Goal: Transaction & Acquisition: Purchase product/service

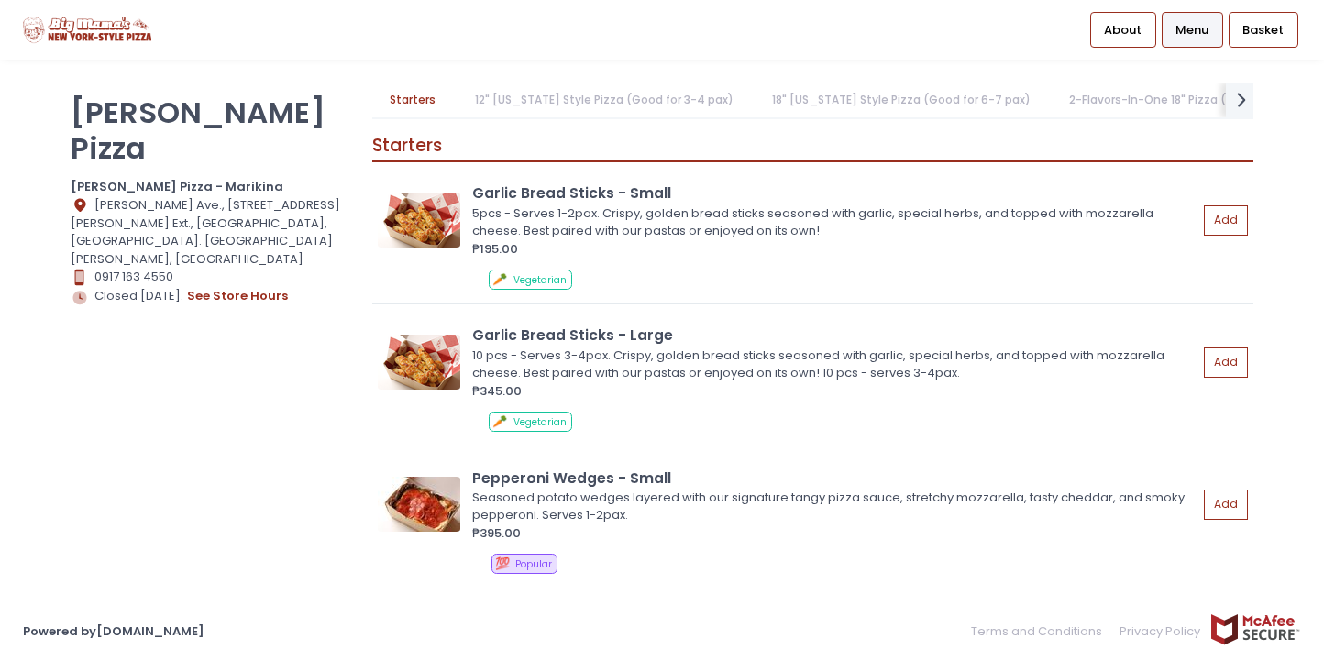
click at [1186, 34] on span "Menu" at bounding box center [1191, 30] width 33 height 18
click at [804, 94] on link "18" [US_STATE] Style Pizza (Good for 6-7 pax)" at bounding box center [901, 100] width 294 height 35
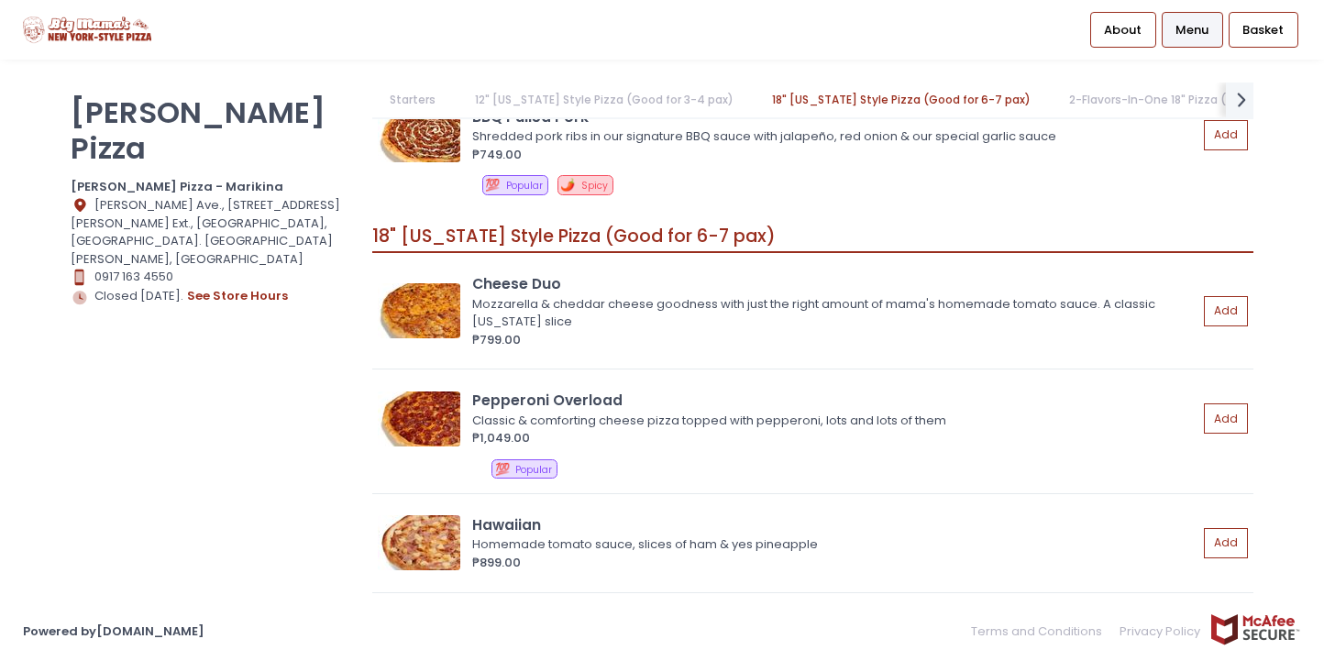
scroll to position [3029, 0]
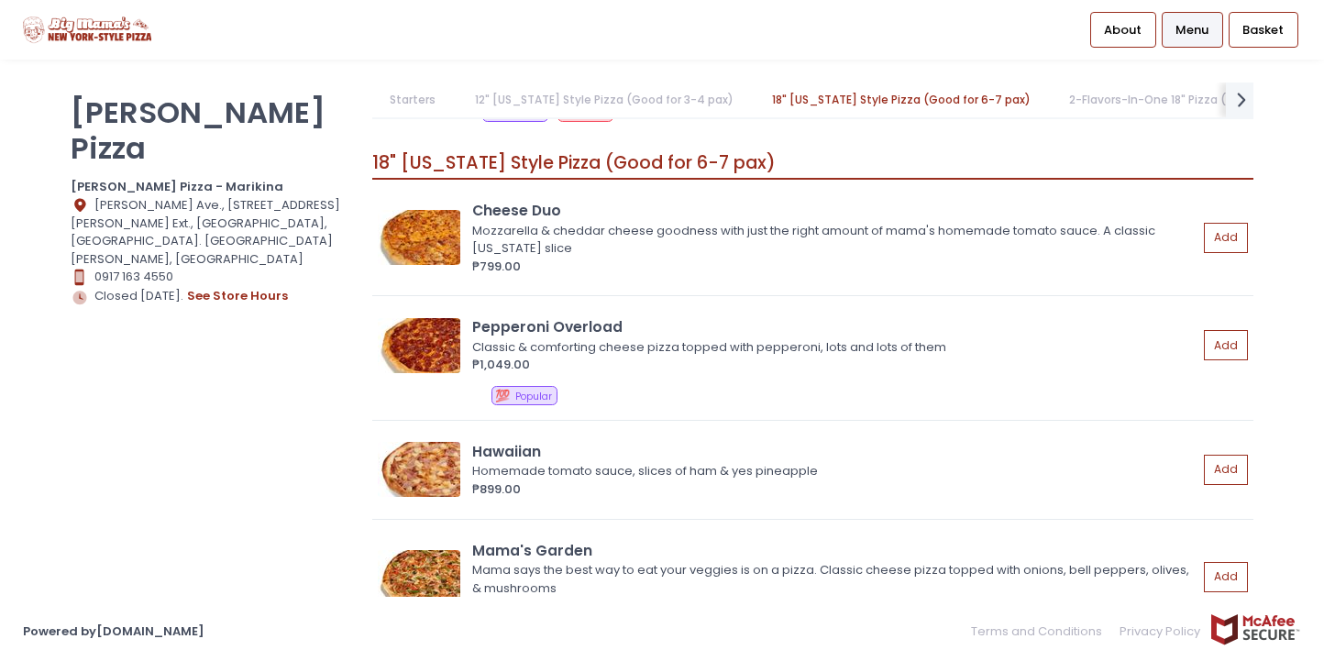
click at [610, 107] on link "12" [US_STATE] Style Pizza (Good for 3-4 pax)" at bounding box center [604, 100] width 294 height 35
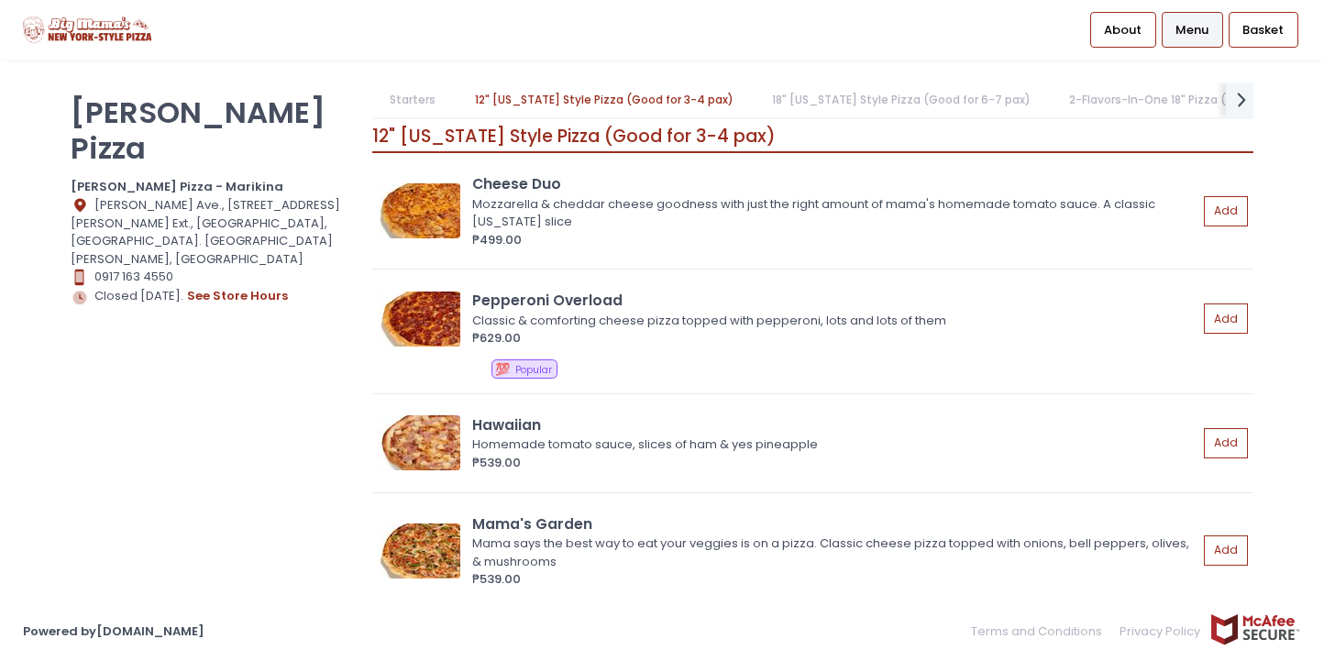
scroll to position [985, 0]
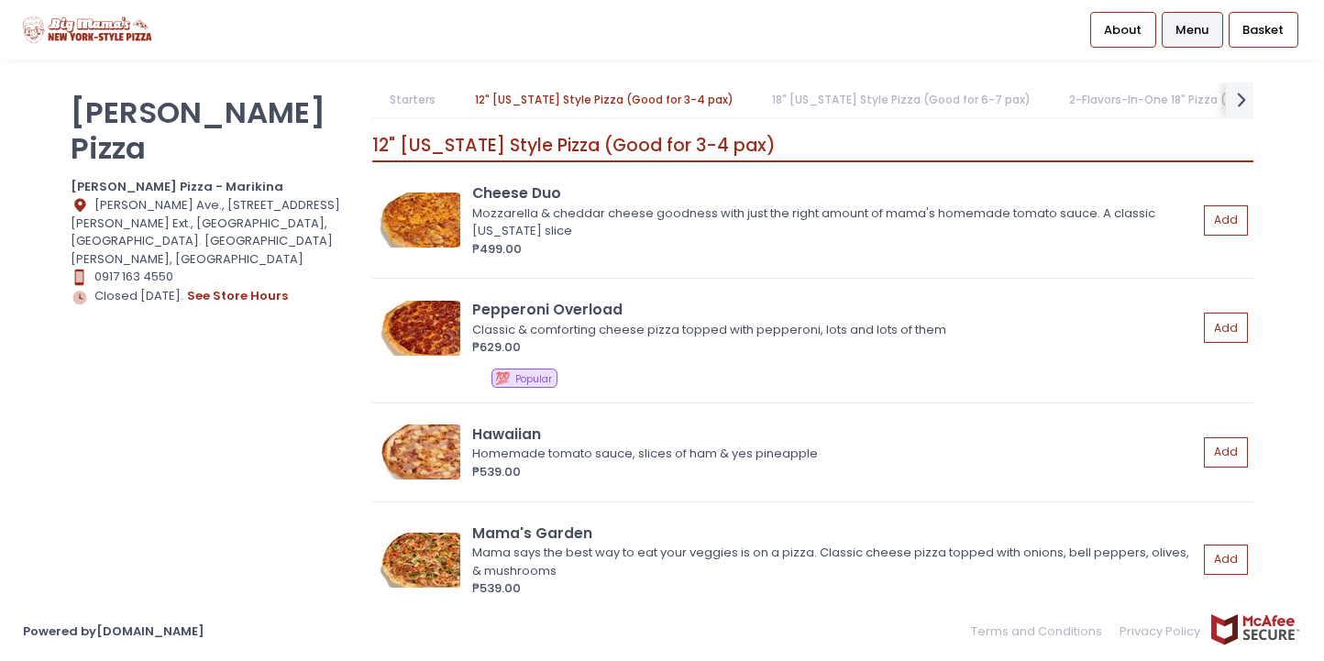
click at [1066, 100] on link "2-Flavors-In-One 18" Pizza (Good for 6-7 pax)" at bounding box center [1199, 100] width 294 height 35
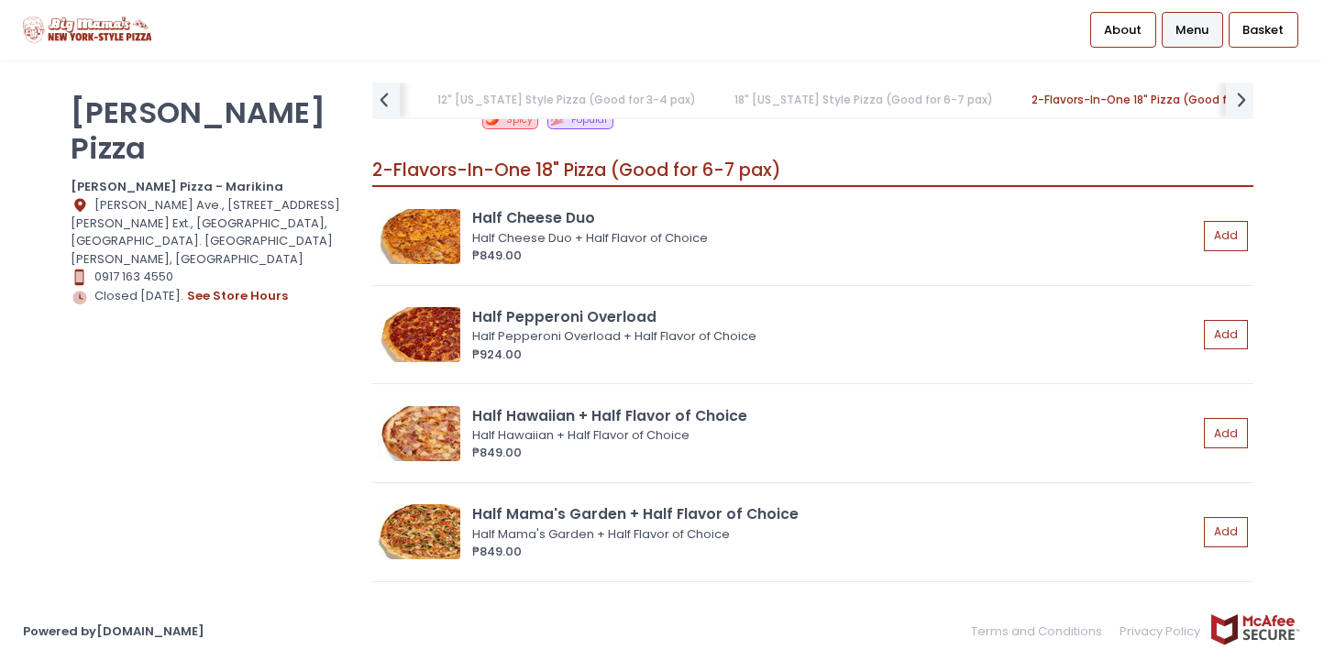
scroll to position [5074, 0]
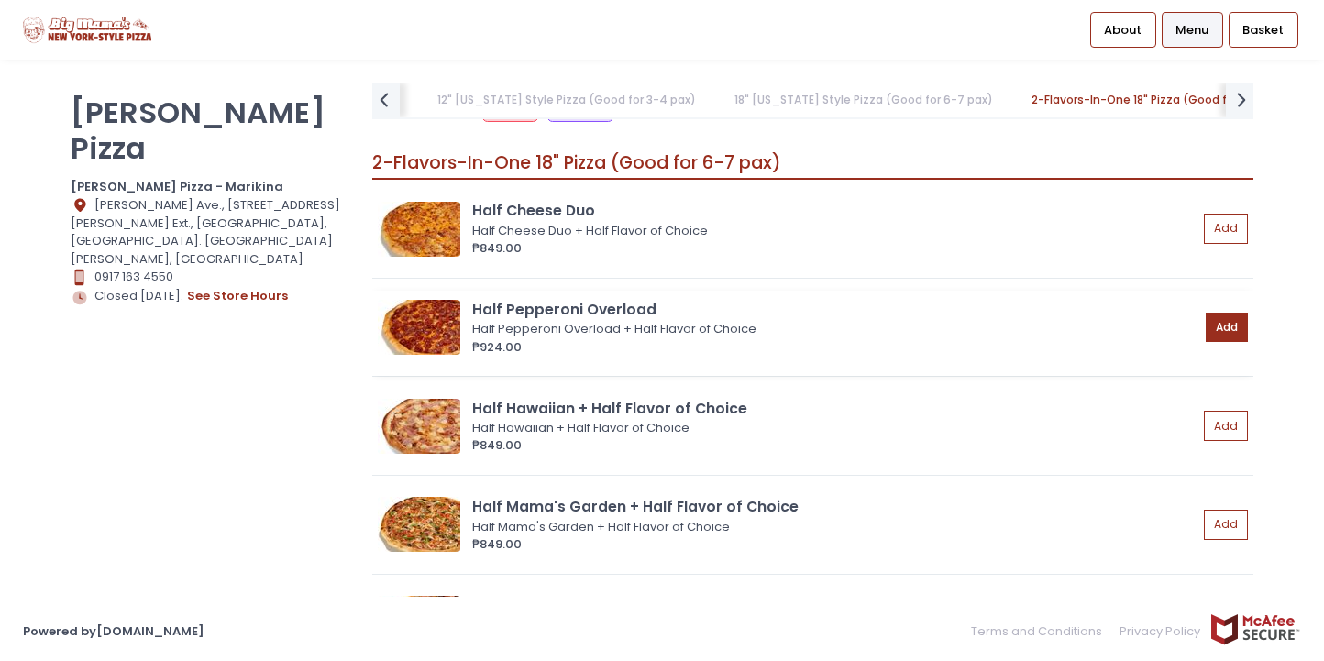
click at [1220, 313] on button "Add" at bounding box center [1227, 328] width 42 height 30
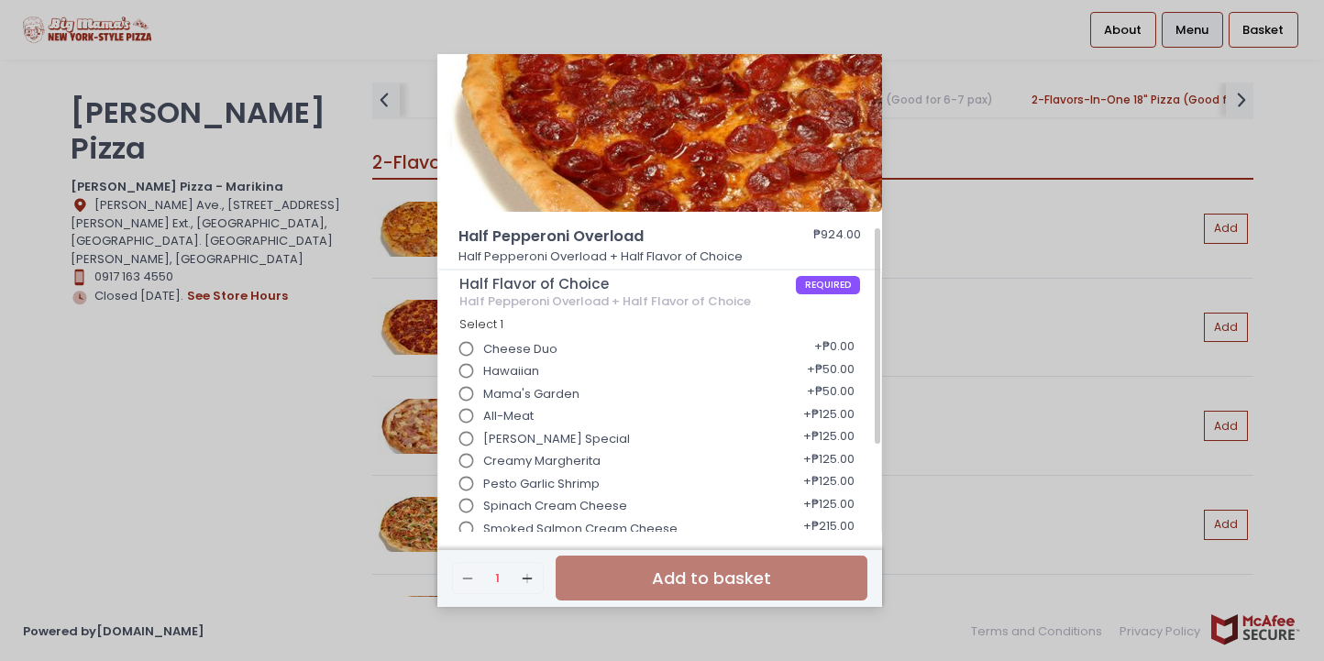
scroll to position [183, 0]
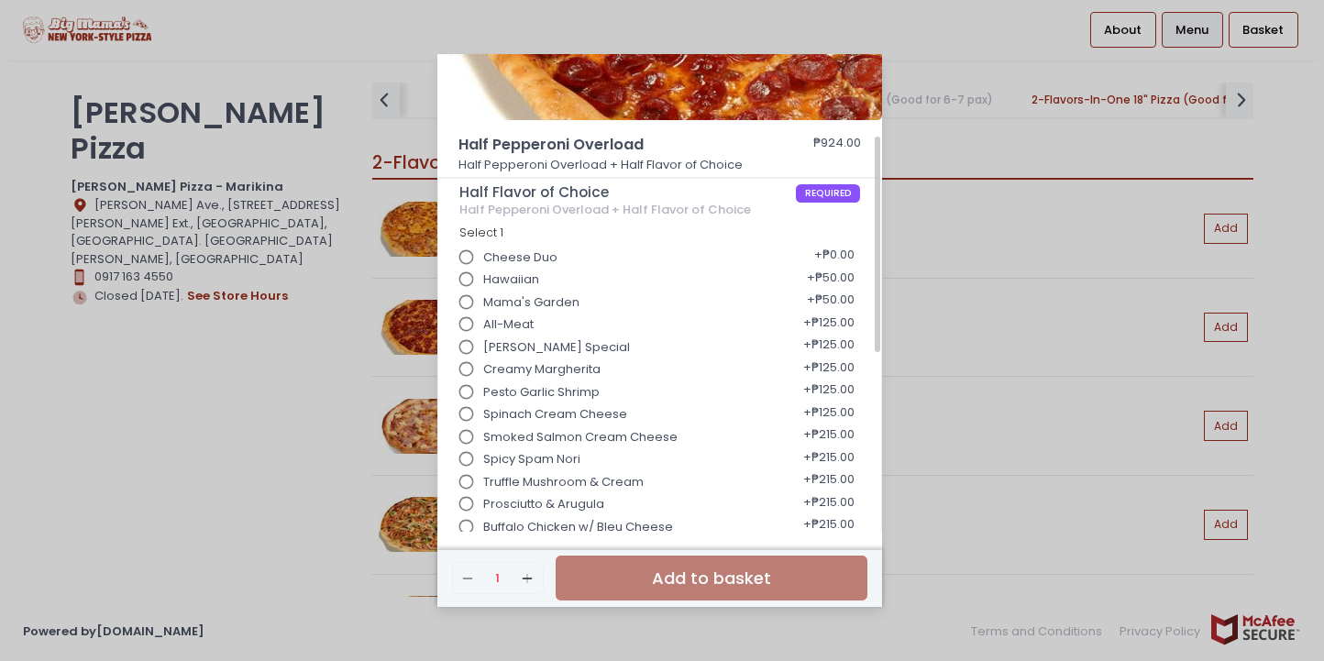
click at [465, 274] on input "Hawaiian" at bounding box center [466, 279] width 35 height 35
radio input "true"
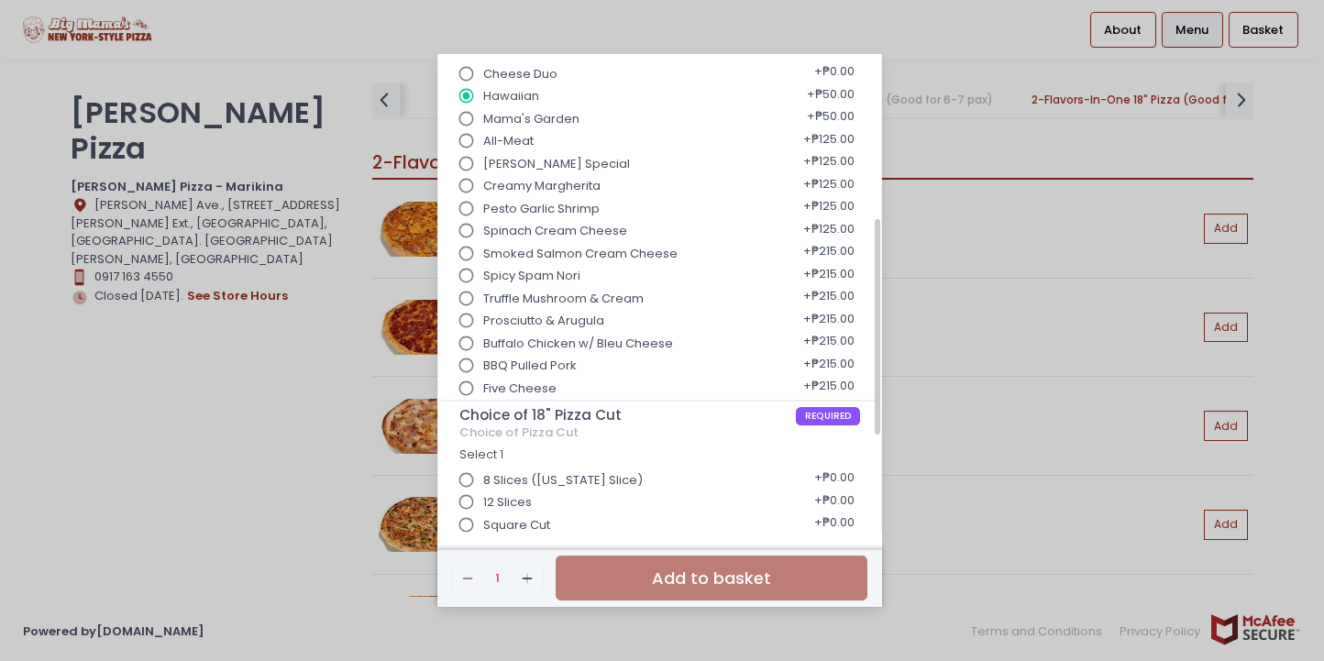
scroll to position [275, 0]
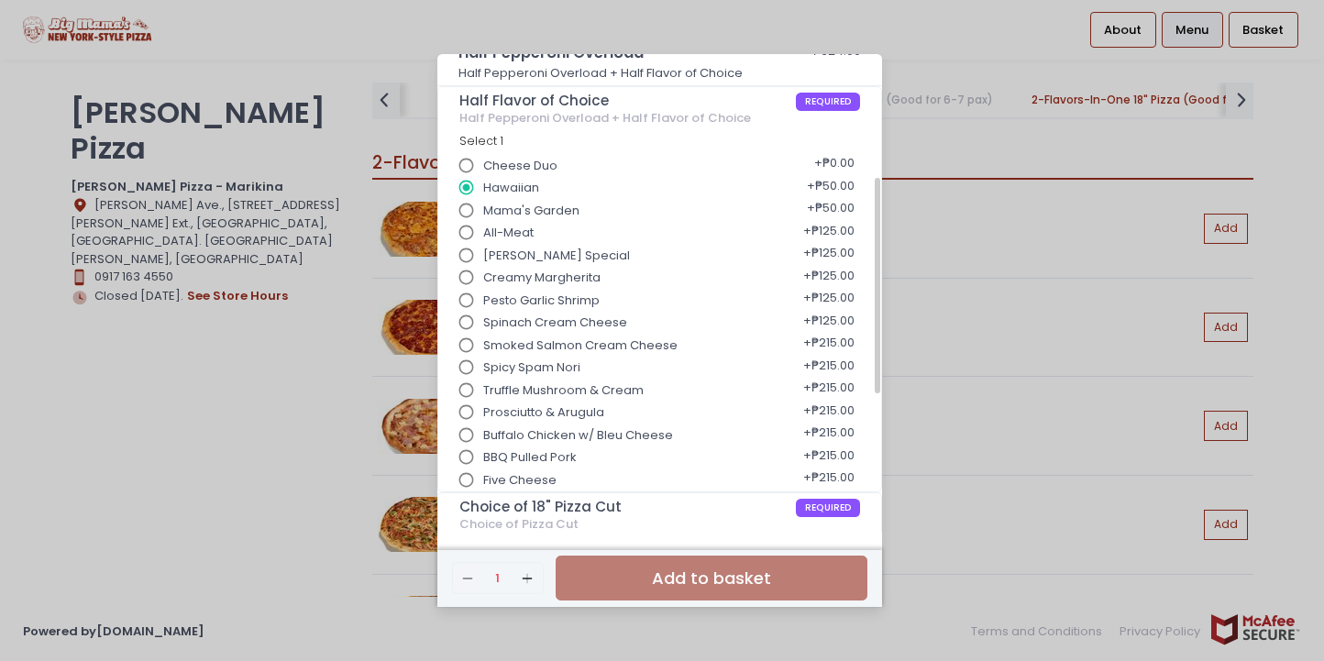
click at [459, 323] on input "Spinach Cream Cheese" at bounding box center [466, 322] width 35 height 35
radio input "true"
radio input "false"
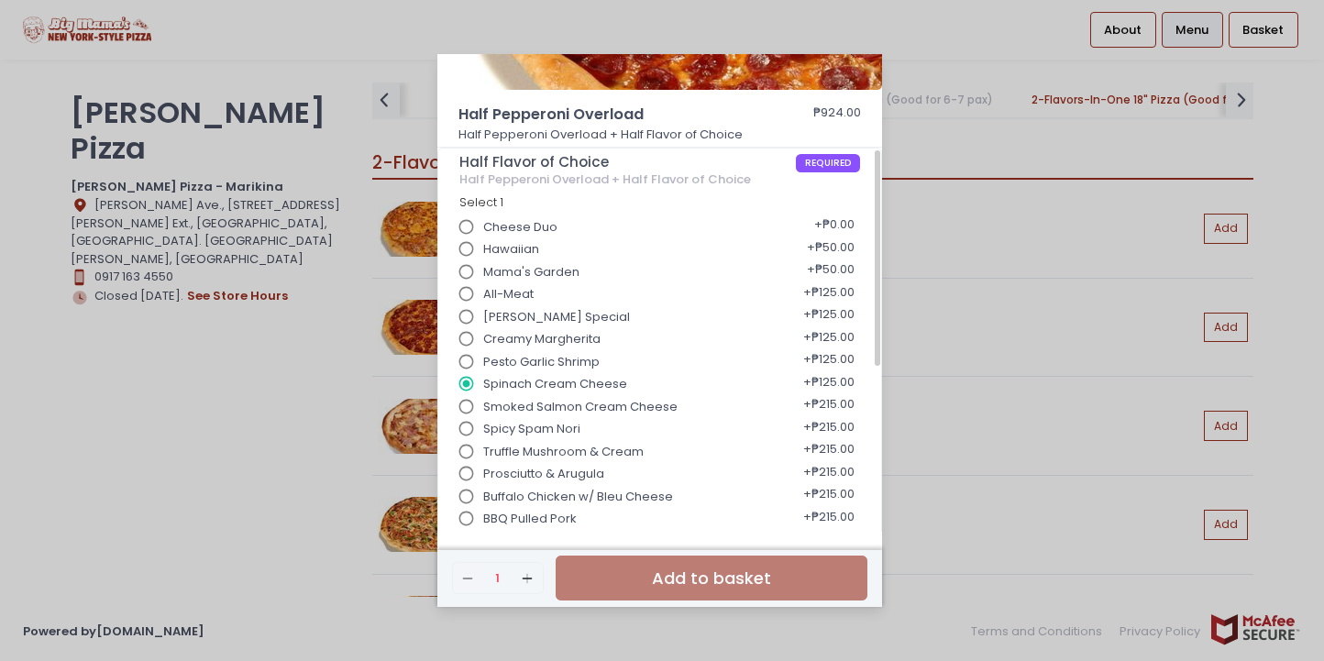
scroll to position [489, 0]
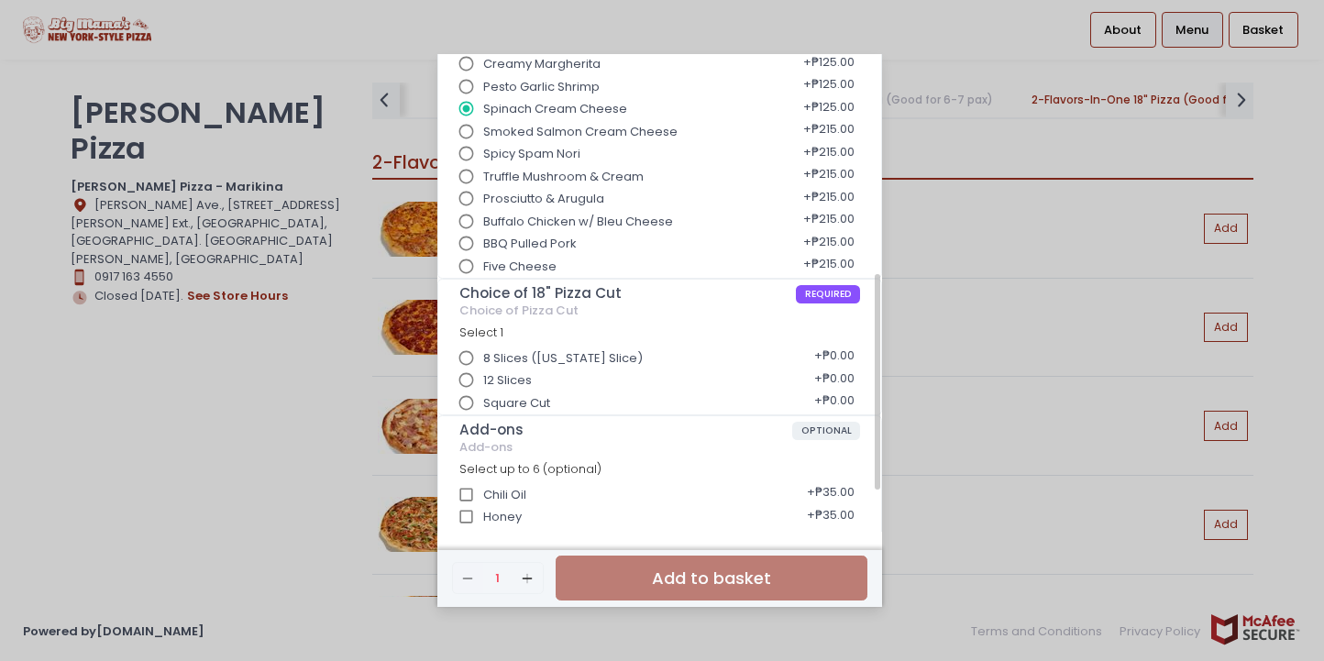
click at [468, 405] on input "Square Cut" at bounding box center [466, 403] width 35 height 35
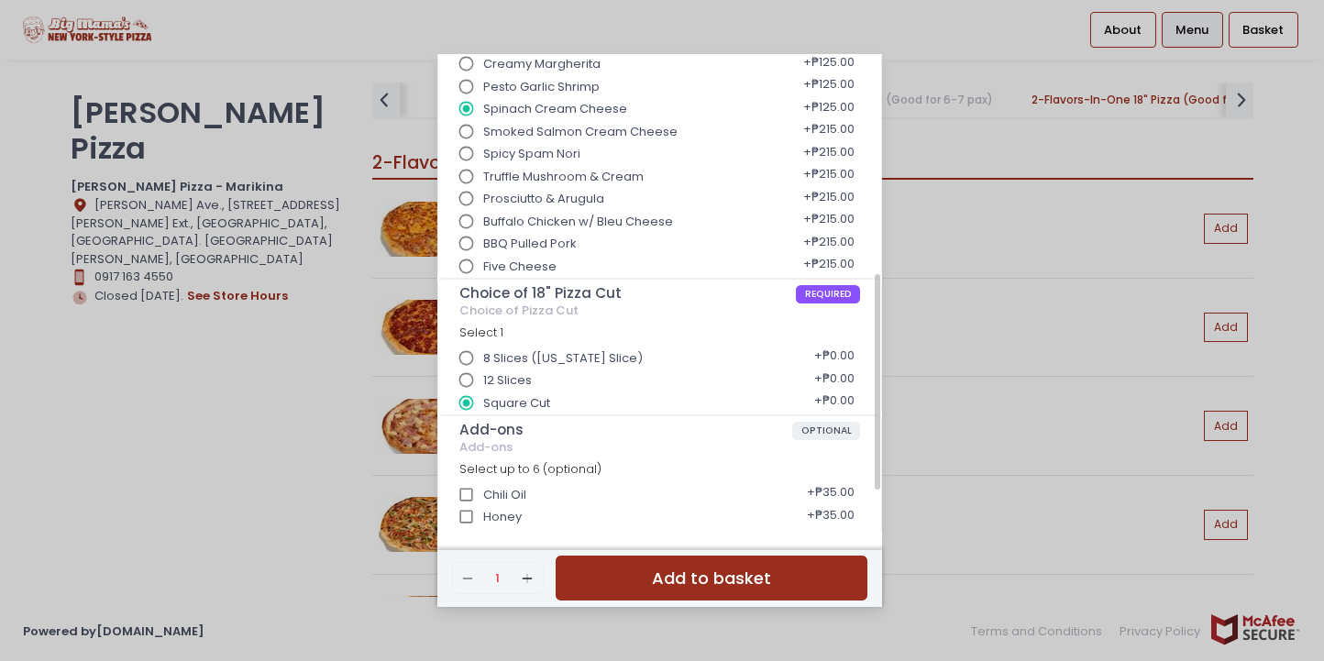
scroll to position [580, 0]
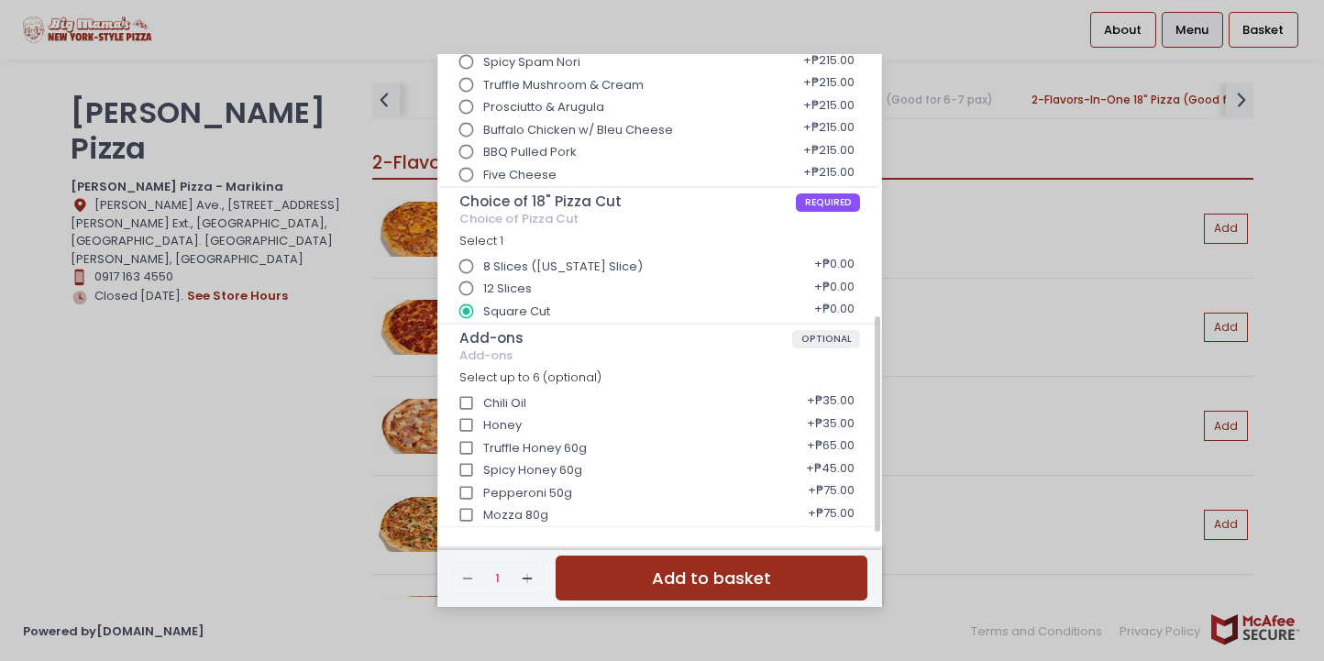
click at [468, 464] on input "Spicy Honey 60g" at bounding box center [466, 470] width 35 height 35
checkbox input "true"
click at [700, 586] on button "Add to basket" at bounding box center [712, 578] width 312 height 45
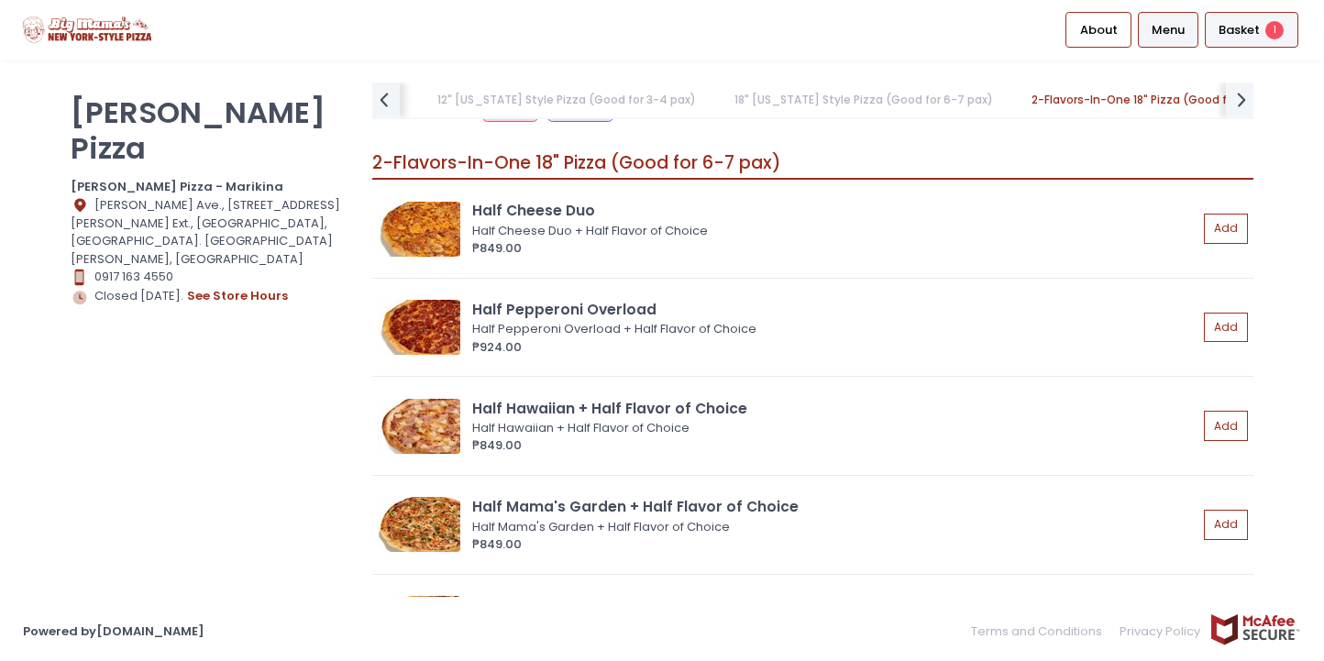
click at [1256, 30] on span "Basket" at bounding box center [1239, 30] width 41 height 18
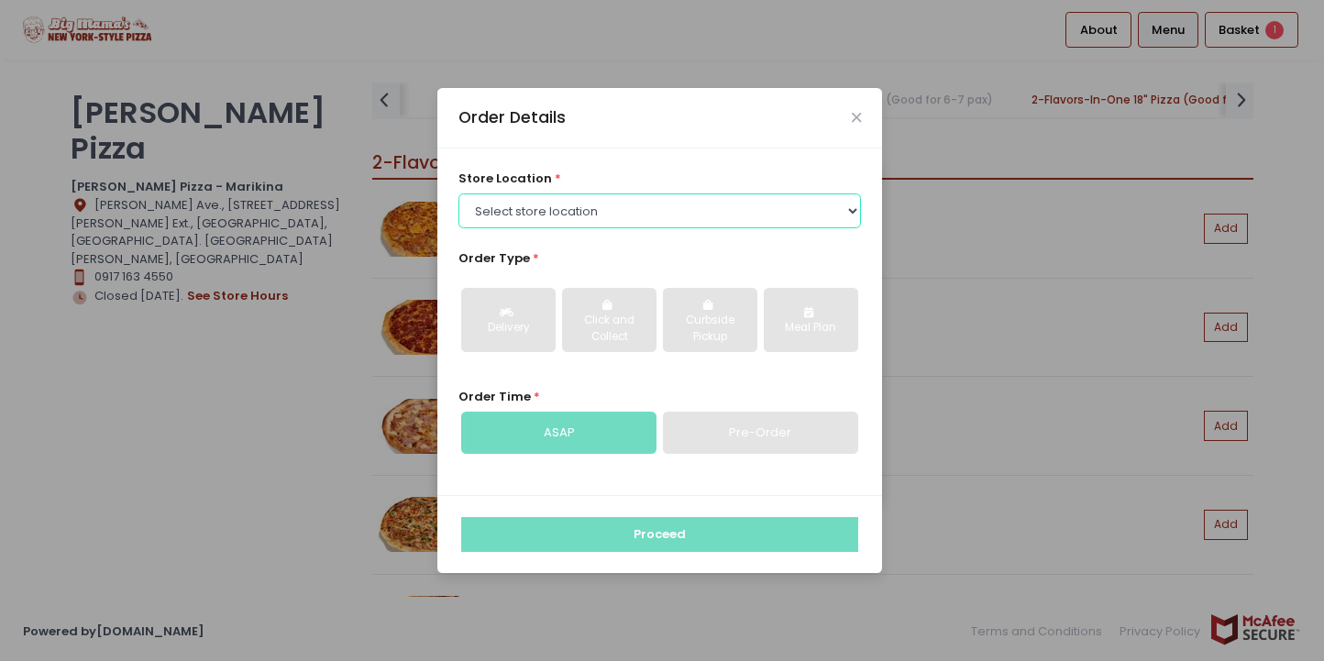
click at [614, 217] on select "Select store location [PERSON_NAME] Pizza - Marikina [PERSON_NAME] Pizza - Kati…" at bounding box center [659, 210] width 403 height 35
select select "63e1f627b793cf7724274621"
click at [458, 193] on select "Select store location [PERSON_NAME] Pizza - Marikina [PERSON_NAME] Pizza - Kati…" at bounding box center [659, 210] width 403 height 35
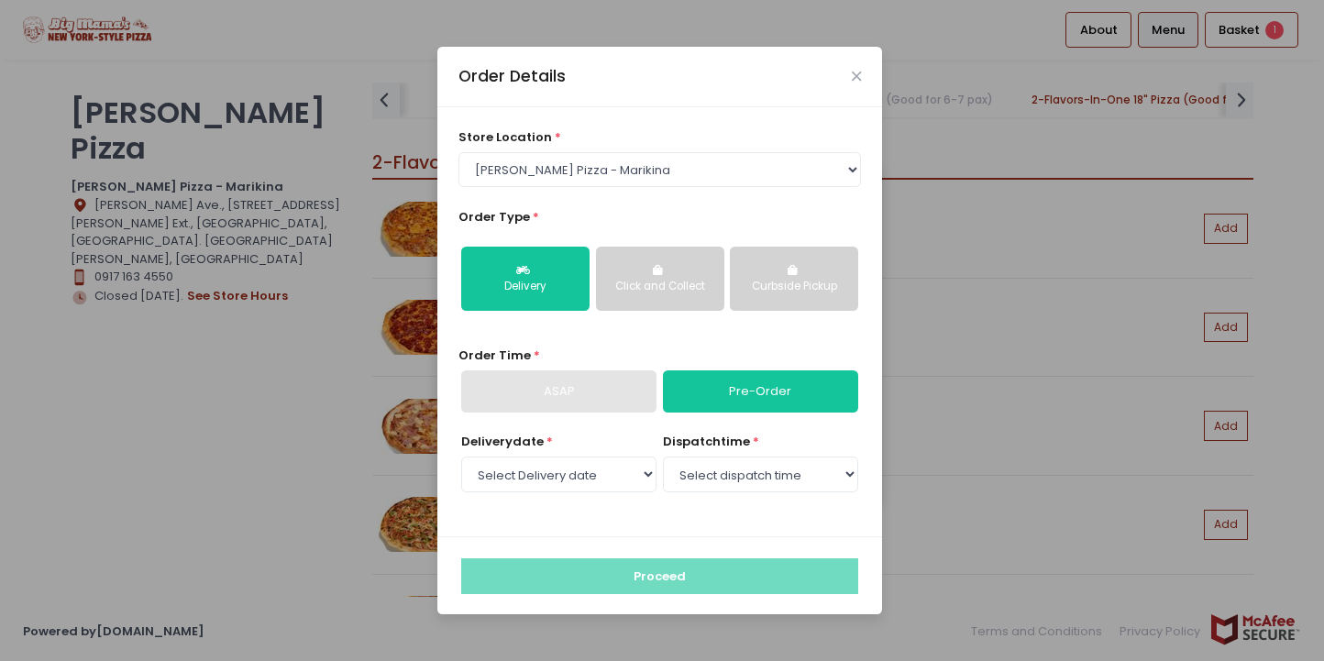
click at [572, 400] on div "ASAP" at bounding box center [558, 391] width 195 height 42
click at [661, 287] on div "Click and Collect" at bounding box center [660, 287] width 103 height 17
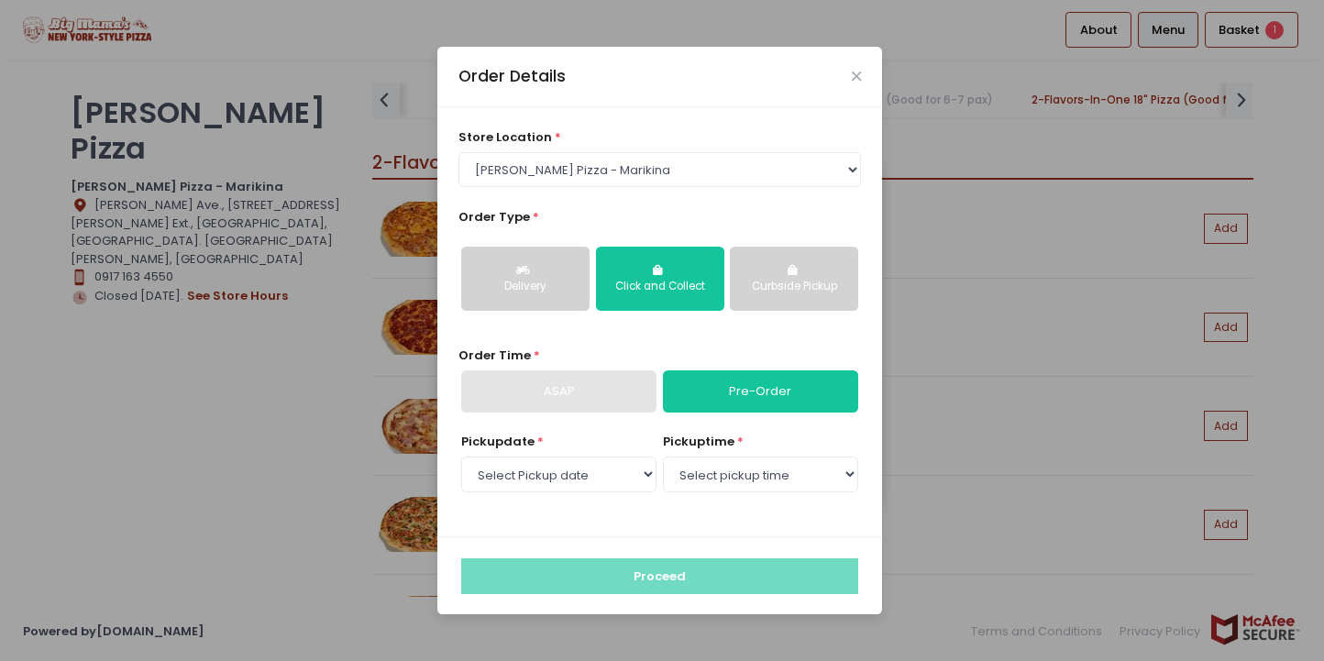
click at [612, 385] on div "ASAP" at bounding box center [558, 391] width 195 height 42
click at [607, 485] on select "Select Pickup date [DATE] [DATE] [DATE] [DATE]" at bounding box center [558, 474] width 195 height 35
click at [270, 496] on div "Order Details store location * Select store location [PERSON_NAME] Pizza - Mari…" at bounding box center [662, 330] width 1324 height 661
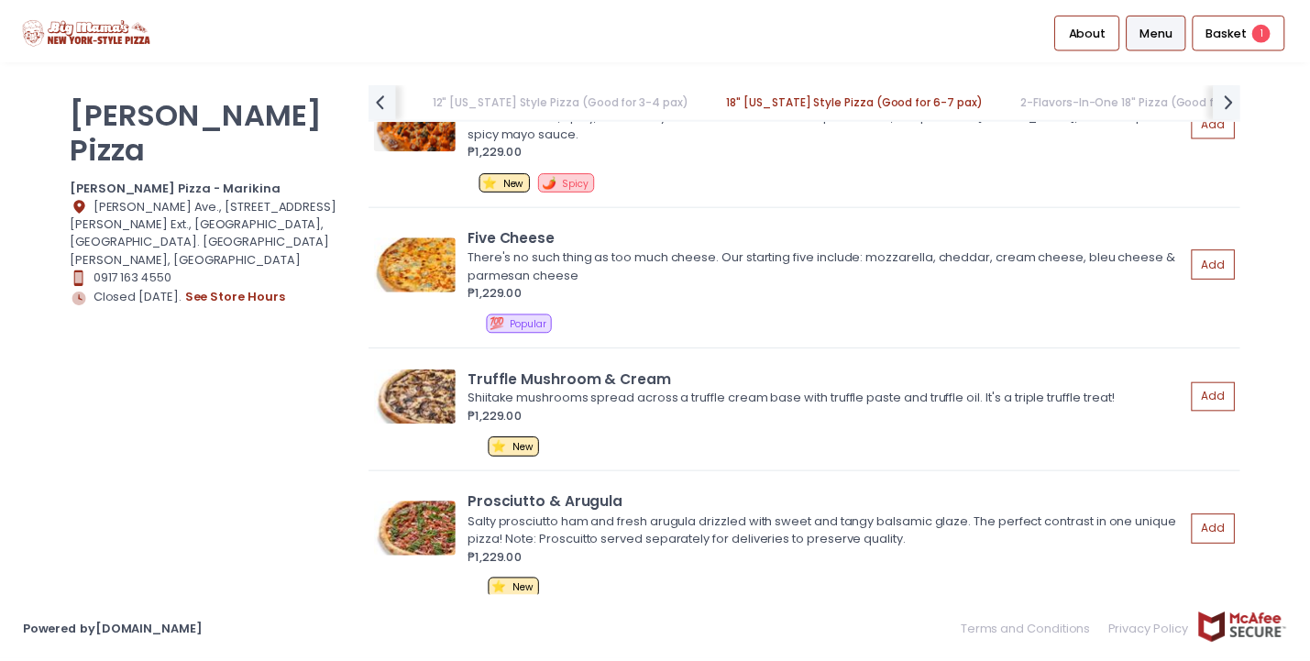
scroll to position [4341, 0]
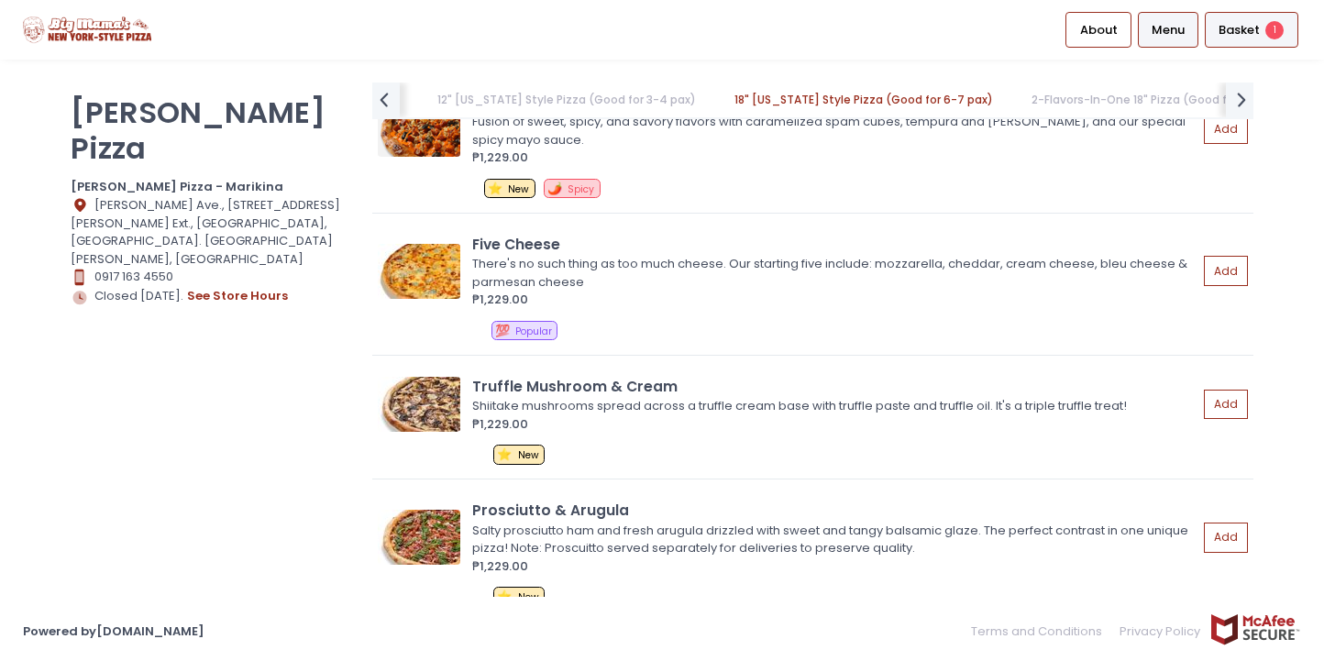
click at [1235, 22] on span "Basket" at bounding box center [1239, 30] width 41 height 18
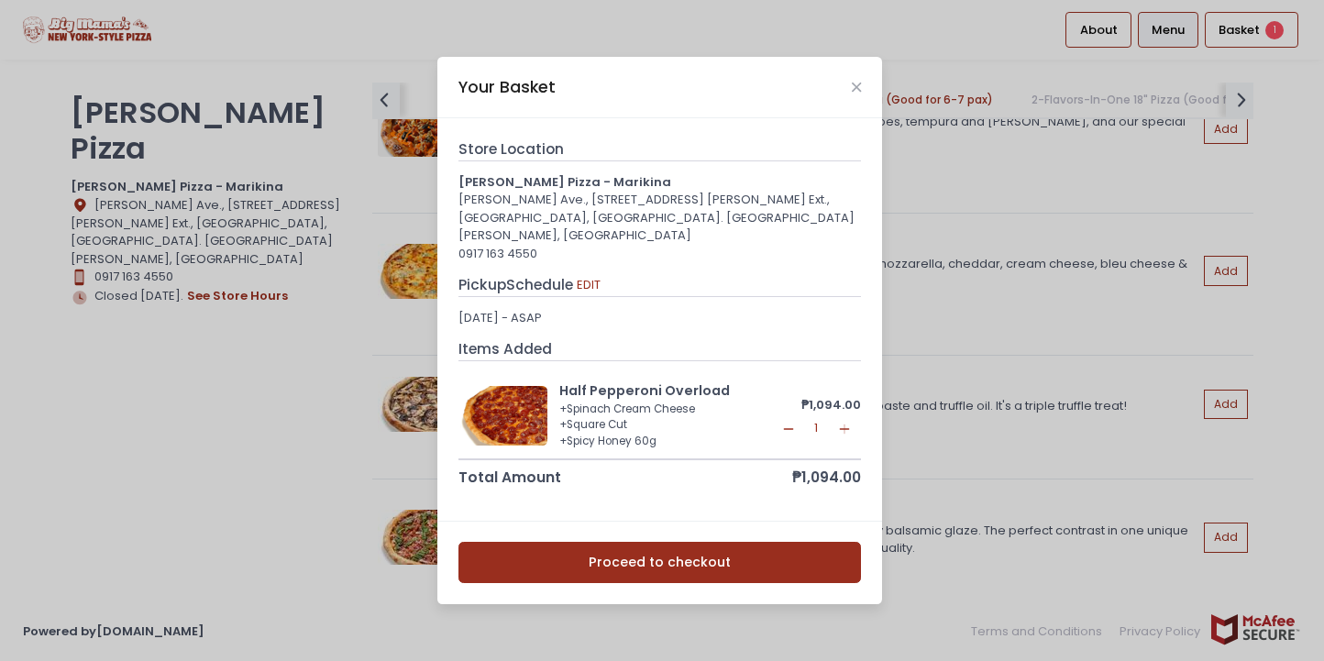
click at [645, 557] on button "Proceed to checkout" at bounding box center [659, 562] width 403 height 41
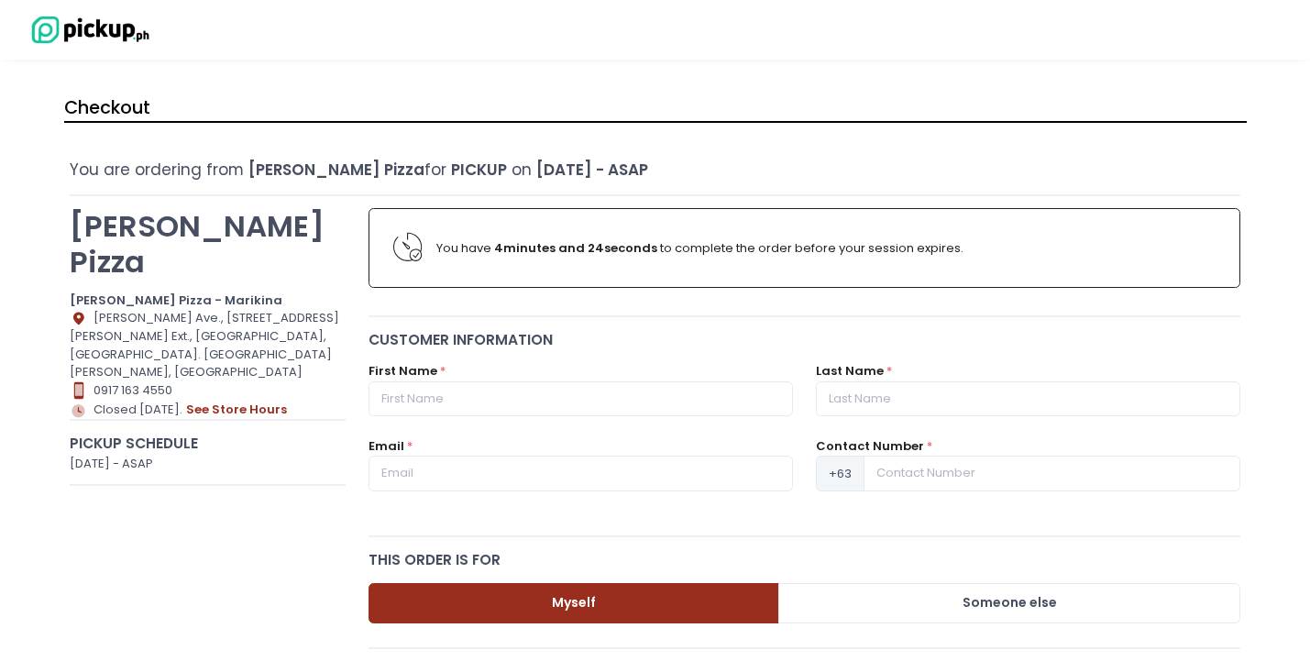
click at [745, 248] on div "You have 4 minutes and 24 seconds to complete the order before your session exp…" at bounding box center [825, 248] width 779 height 18
click at [185, 400] on button "see store hours" at bounding box center [236, 410] width 103 height 20
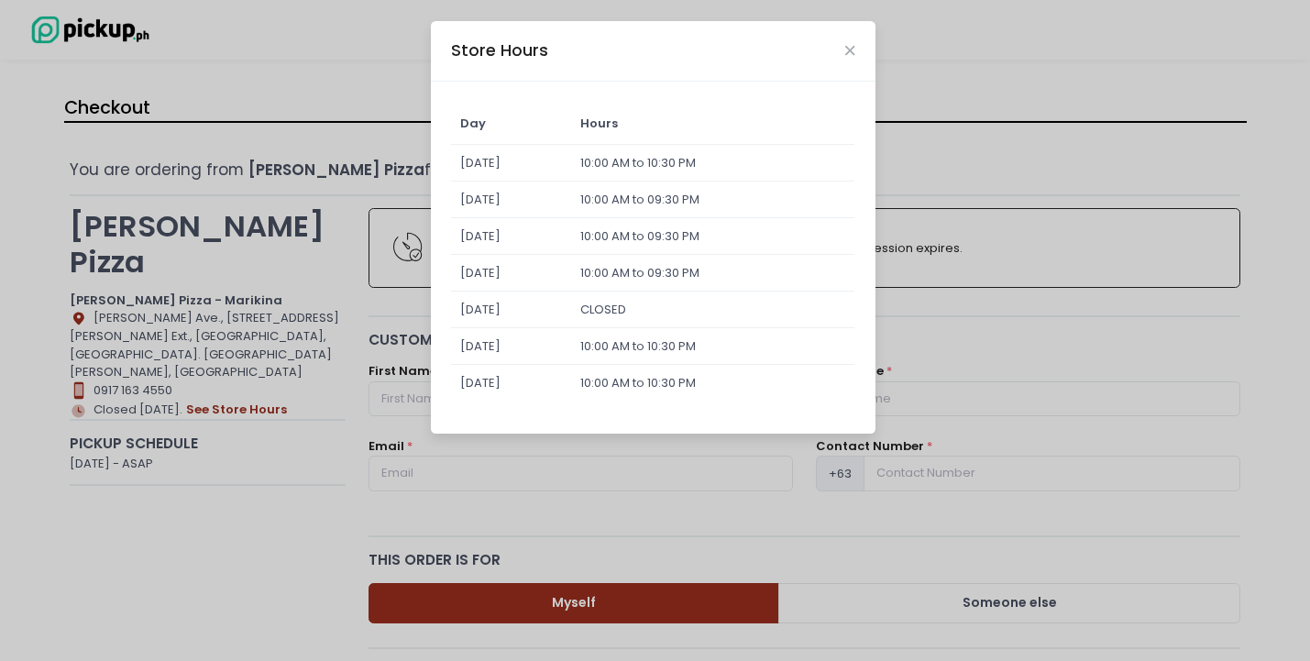
click at [265, 442] on div "Store Hours Day Hours [DATE] 10:00 AM to 10:30 PM [DATE] 10:00 AM to 09:30 PM […" at bounding box center [655, 330] width 1310 height 661
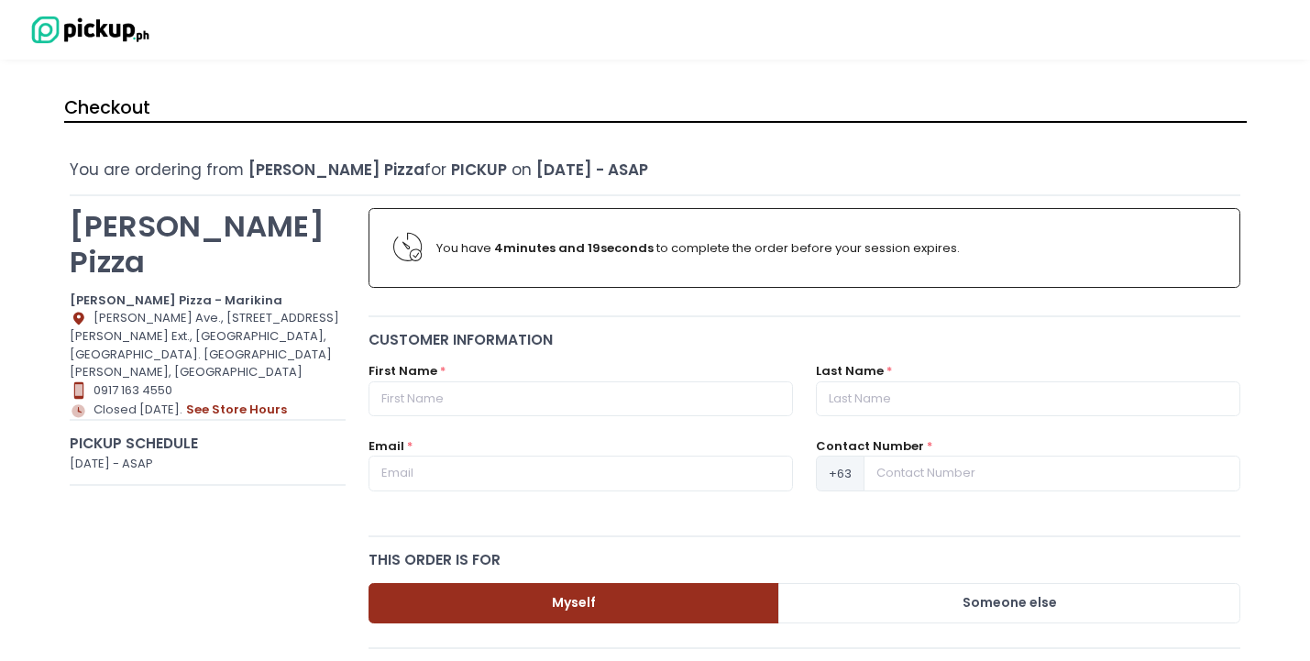
click at [437, 182] on div "You are ordering from [PERSON_NAME] Pizza for Pickup on [DATE] - ASAP" at bounding box center [655, 170] width 1171 height 23
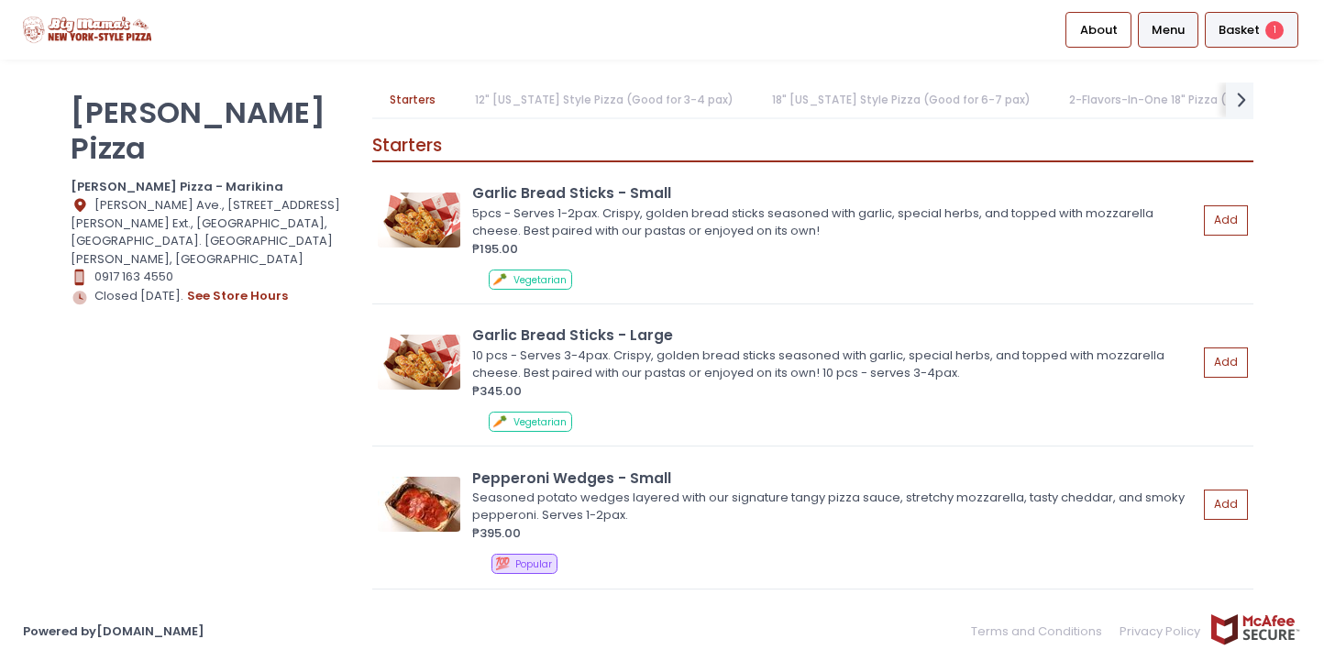
click at [1248, 29] on span "Basket" at bounding box center [1239, 30] width 41 height 18
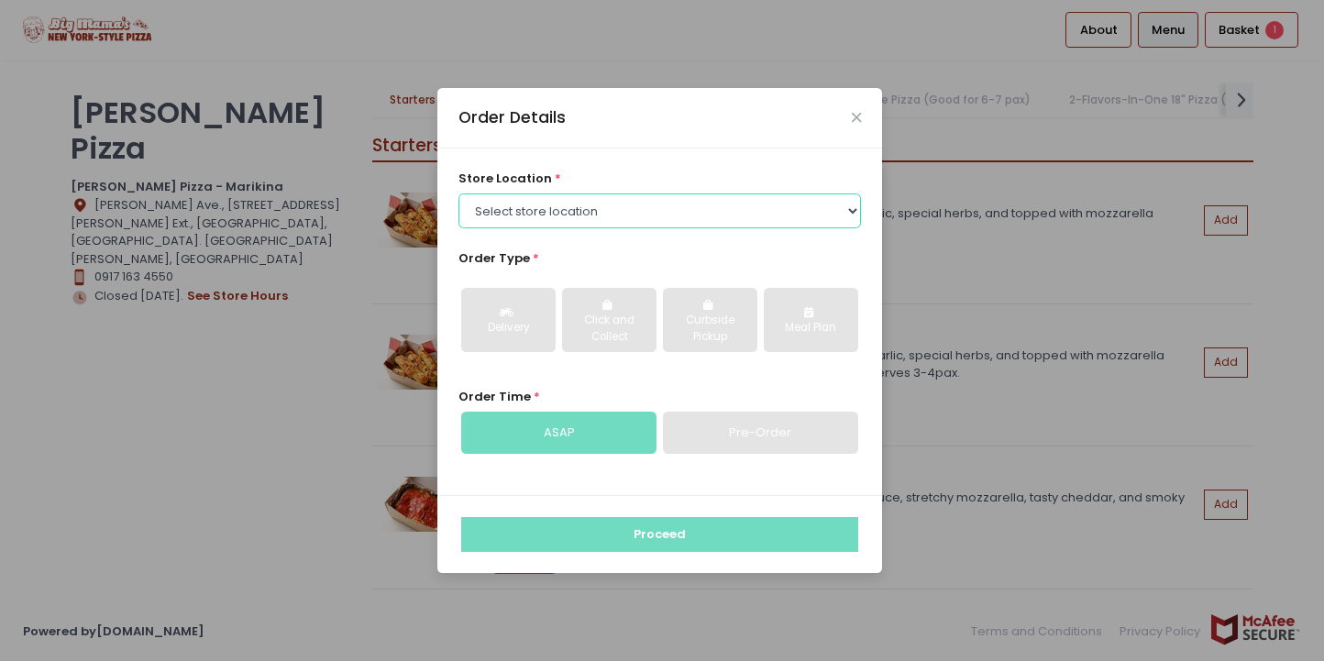
click at [681, 204] on select "Select store location [PERSON_NAME] Pizza - Marikina [PERSON_NAME] Pizza - Kati…" at bounding box center [659, 210] width 403 height 35
select select "63e1f627b793cf7724274621"
click at [458, 193] on select "Select store location [PERSON_NAME] Pizza - Marikina [PERSON_NAME] Pizza - Kati…" at bounding box center [659, 210] width 403 height 35
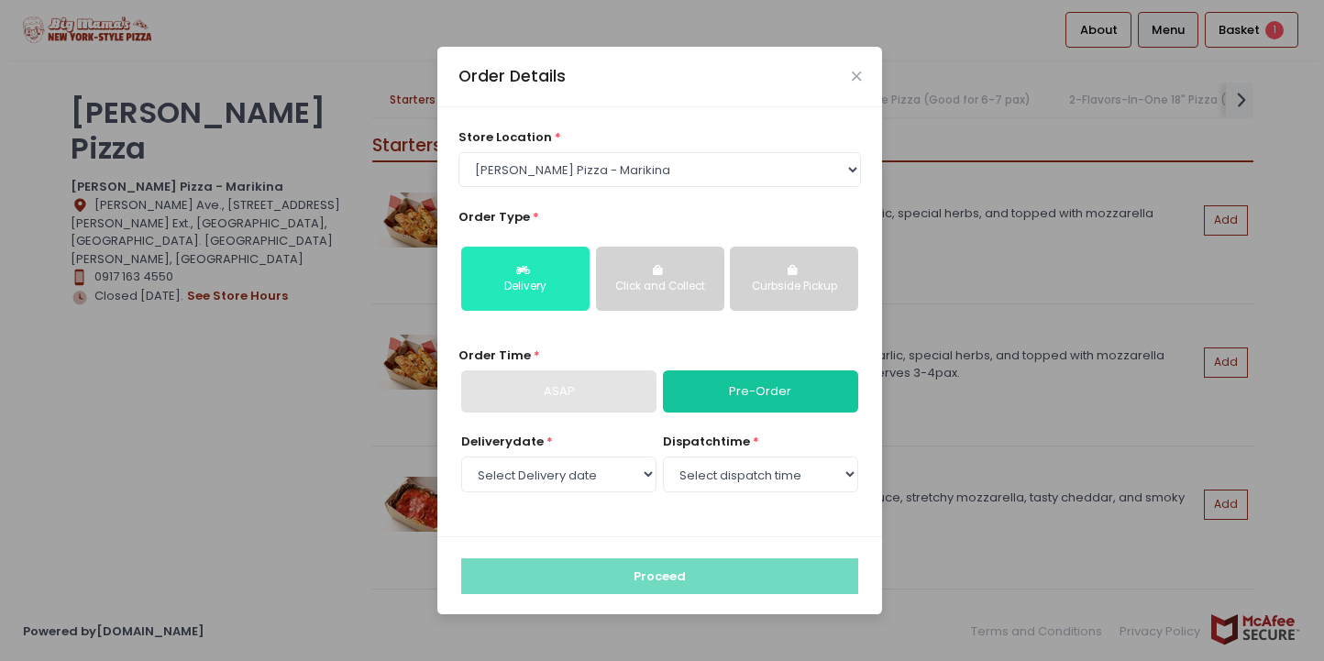
click at [529, 274] on icon "button" at bounding box center [525, 270] width 18 height 11
click at [554, 385] on div "ASAP" at bounding box center [558, 391] width 195 height 42
click at [553, 399] on div "ASAP" at bounding box center [558, 391] width 195 height 42
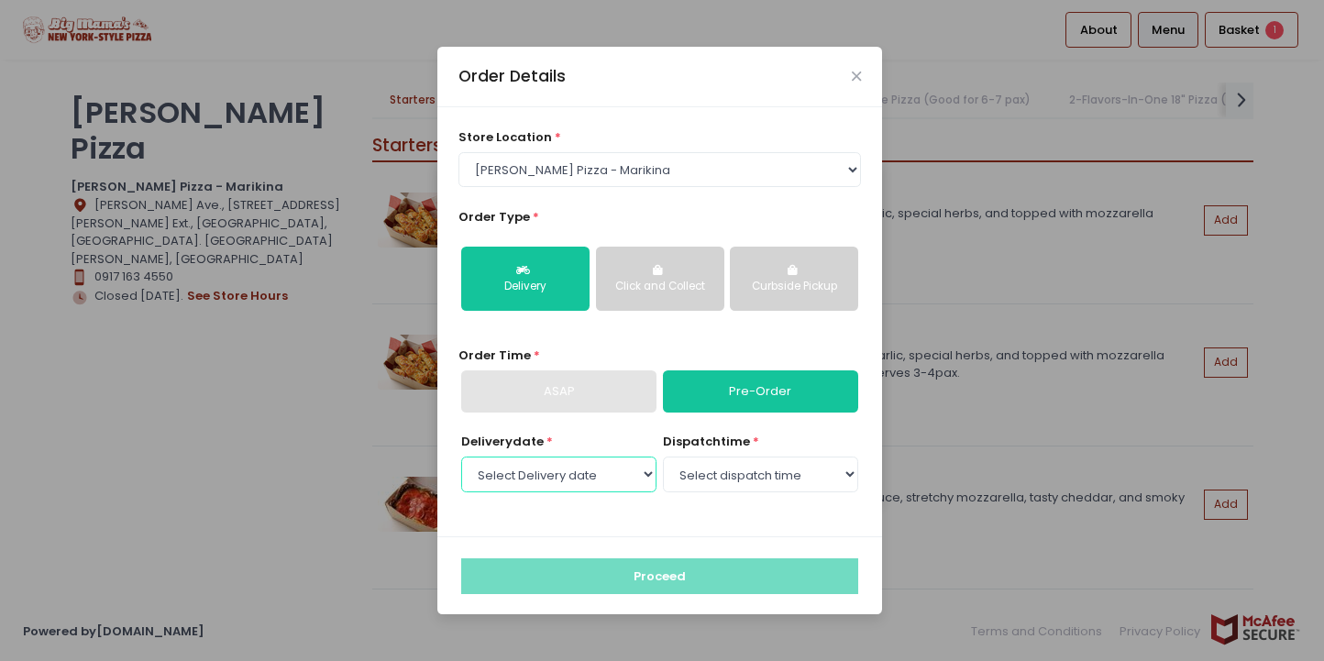
click at [604, 459] on select "Select Delivery date [DATE] [DATE] [DATE] [DATE]" at bounding box center [558, 474] width 195 height 35
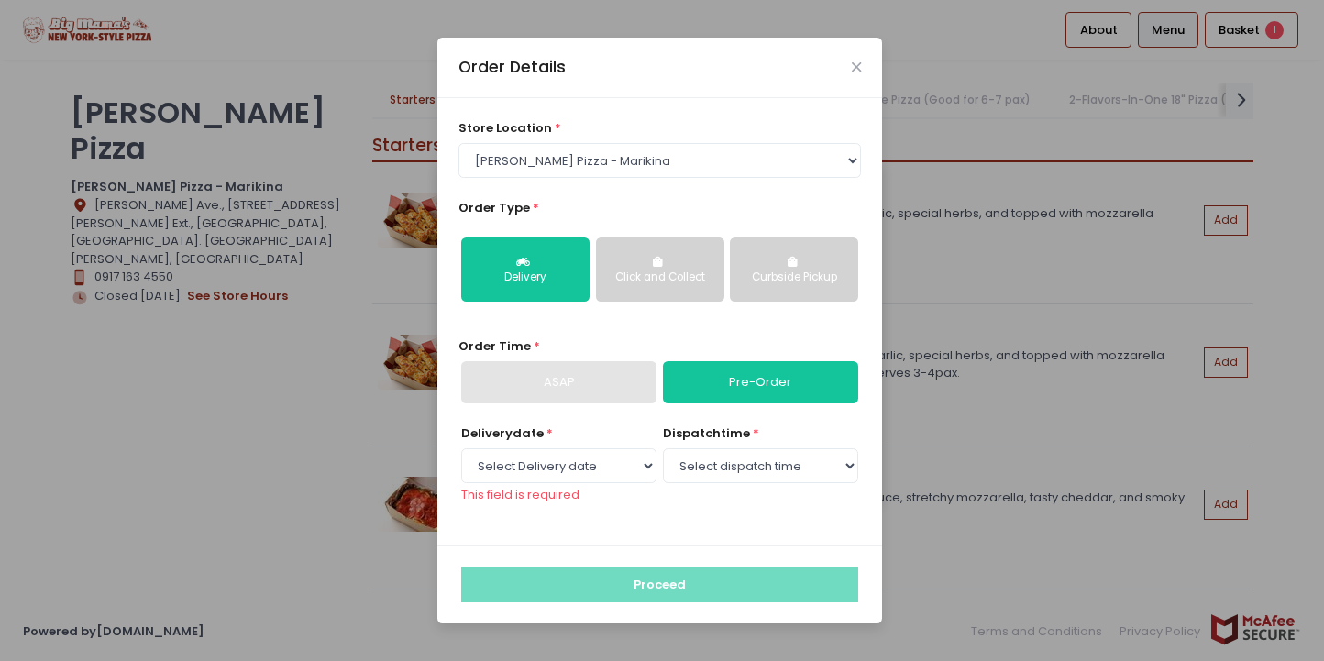
click at [588, 422] on div "store location * Select store location [PERSON_NAME] Pizza - Marikina [PERSON_N…" at bounding box center [659, 321] width 445 height 447
click at [704, 373] on link "Pre-Order" at bounding box center [760, 382] width 195 height 42
click at [544, 259] on button "Delivery" at bounding box center [525, 269] width 128 height 64
click at [864, 64] on div "Order Details" at bounding box center [659, 68] width 445 height 61
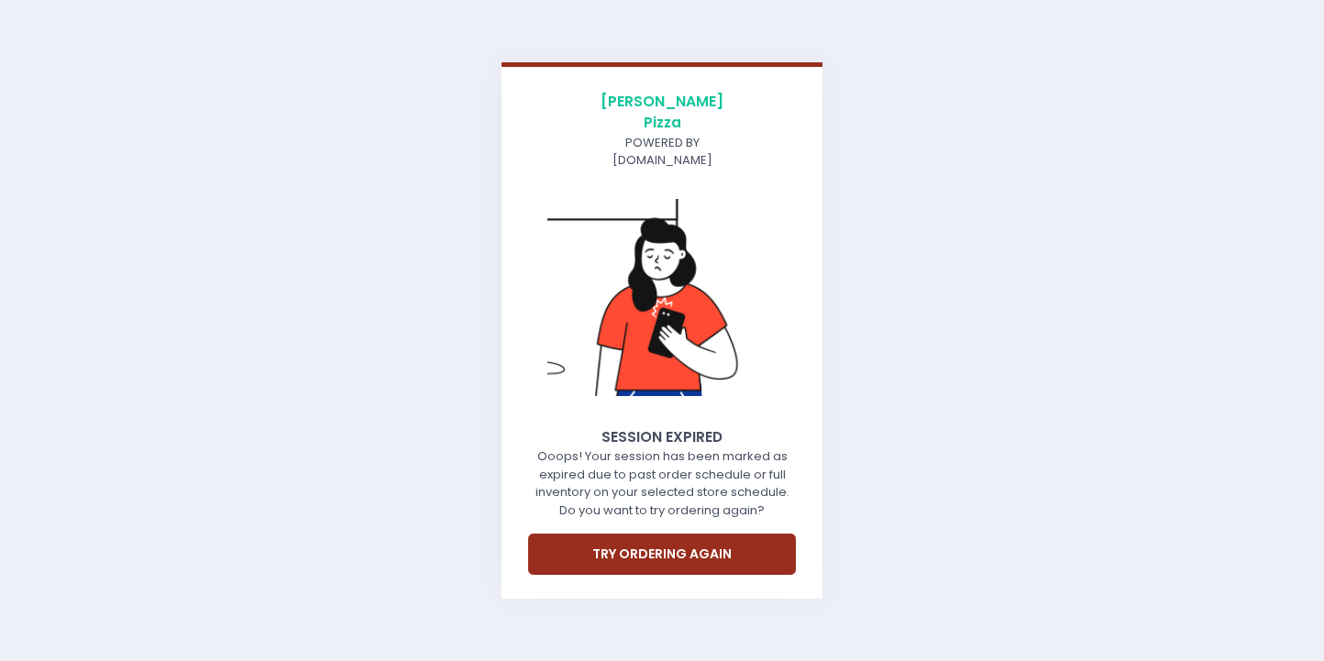
click at [679, 546] on button "try ordering again" at bounding box center [662, 554] width 268 height 41
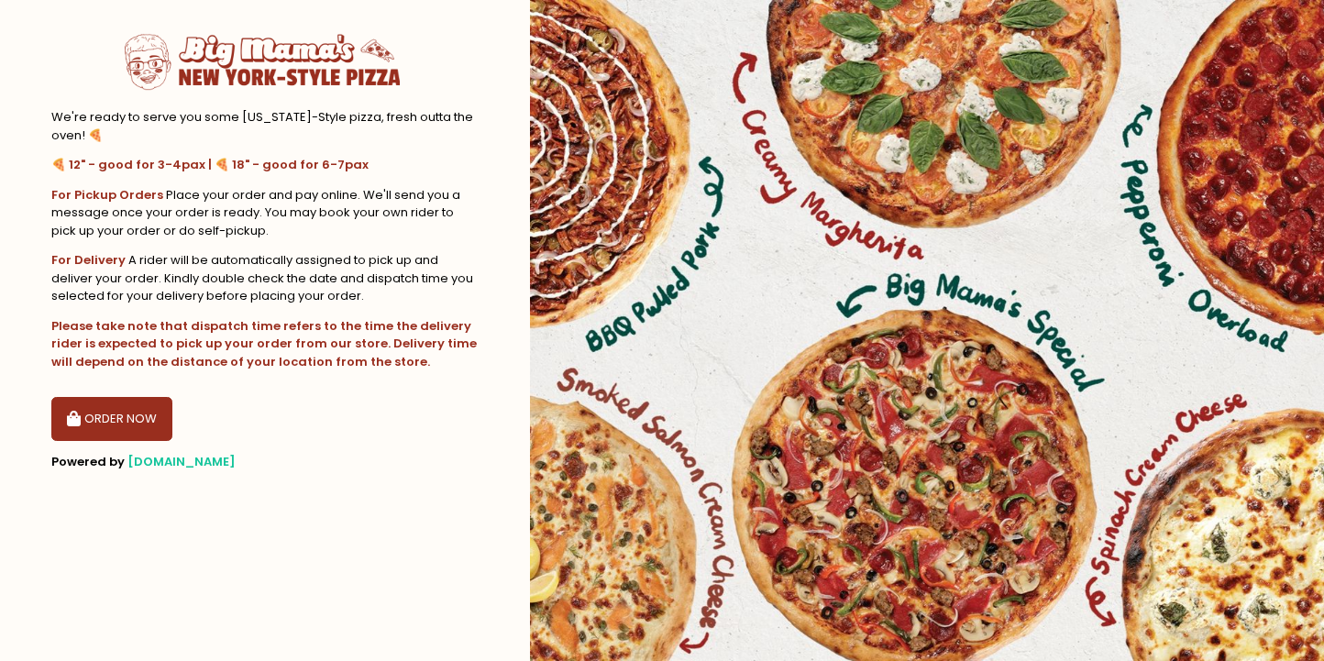
click at [131, 428] on button "ORDER NOW" at bounding box center [111, 419] width 121 height 44
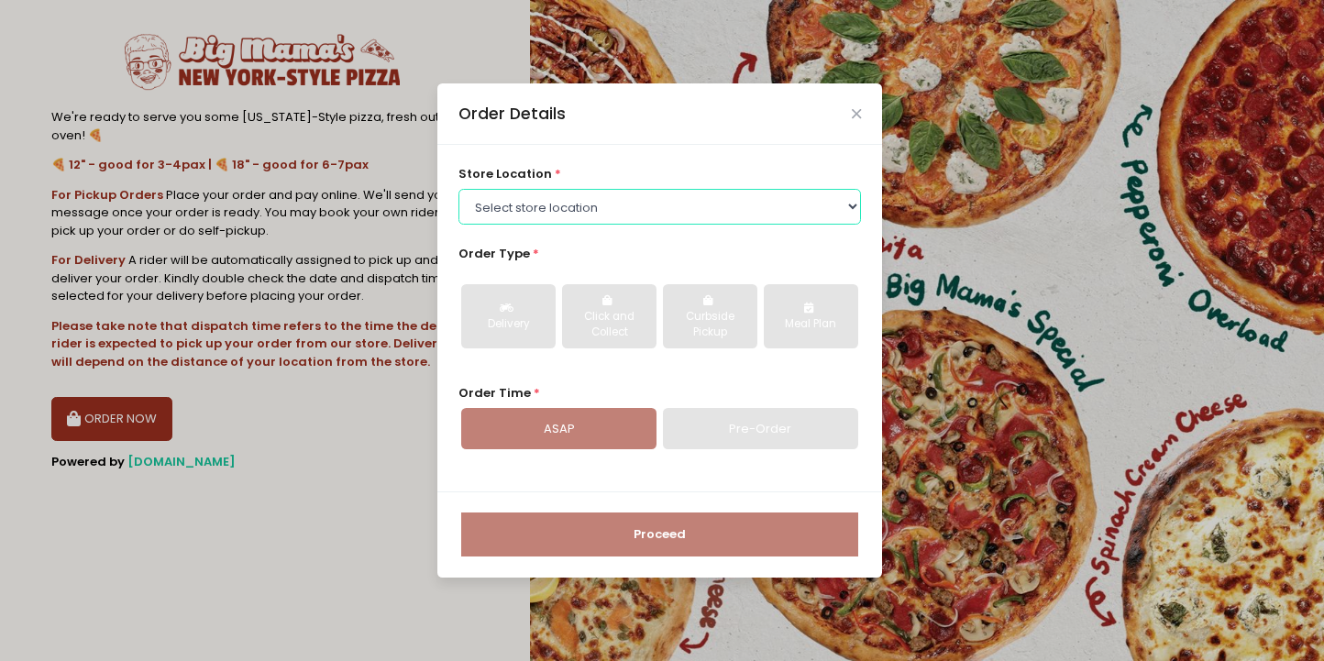
click at [566, 198] on select "Select store location [PERSON_NAME] Pizza - Marikina [PERSON_NAME] Pizza - Kati…" at bounding box center [659, 206] width 403 height 35
select select "63e1f627b793cf7724274621"
click at [458, 189] on select "Select store location [PERSON_NAME] Pizza - Marikina [PERSON_NAME] Pizza - Kati…" at bounding box center [659, 206] width 403 height 35
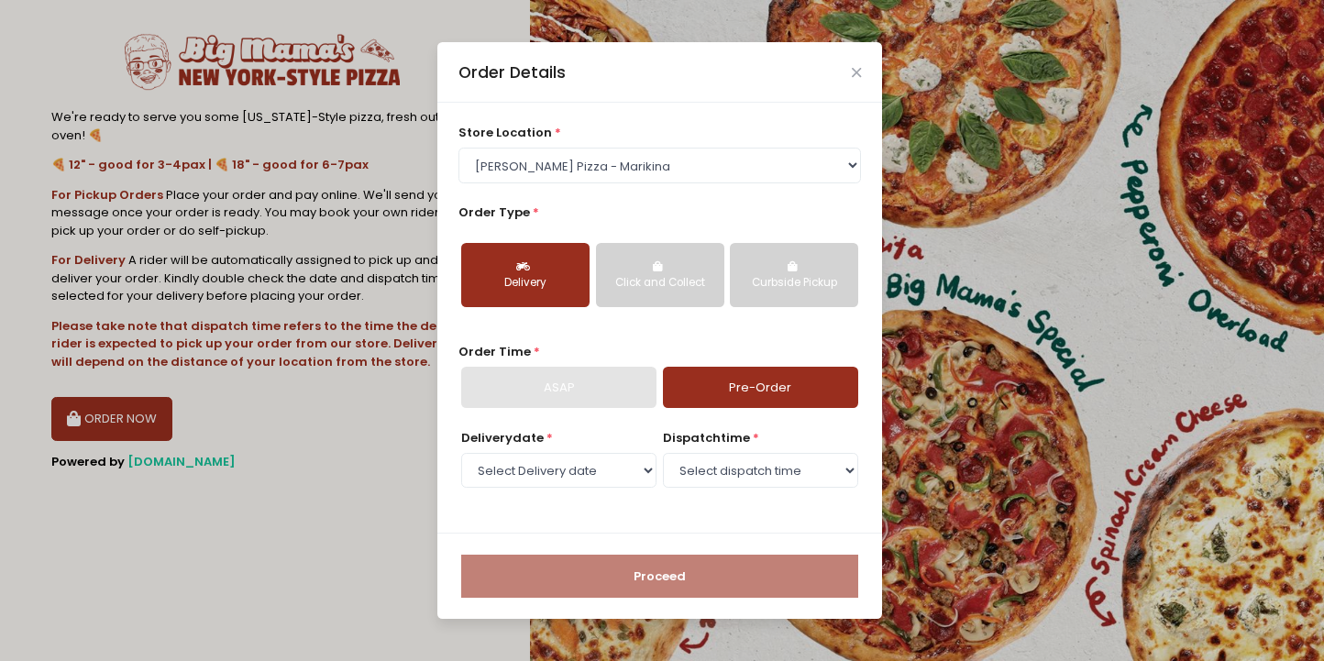
click at [531, 251] on button "Delivery" at bounding box center [525, 275] width 128 height 64
click at [520, 285] on div "Delivery" at bounding box center [525, 283] width 103 height 17
click at [724, 384] on link "Pre-Order" at bounding box center [760, 388] width 195 height 42
click at [579, 390] on div "ASAP" at bounding box center [558, 388] width 195 height 42
click at [757, 476] on select "Select dispatch time" at bounding box center [760, 470] width 195 height 35
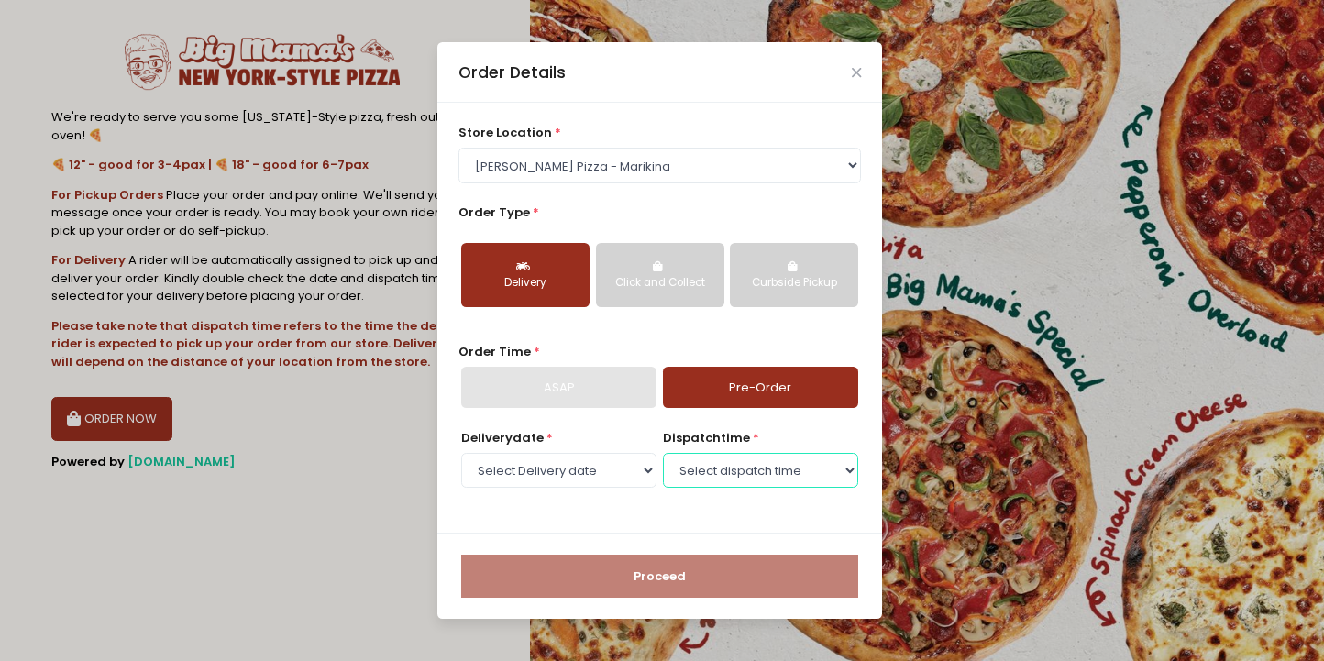
click at [663, 453] on select "Select dispatch time" at bounding box center [760, 470] width 195 height 35
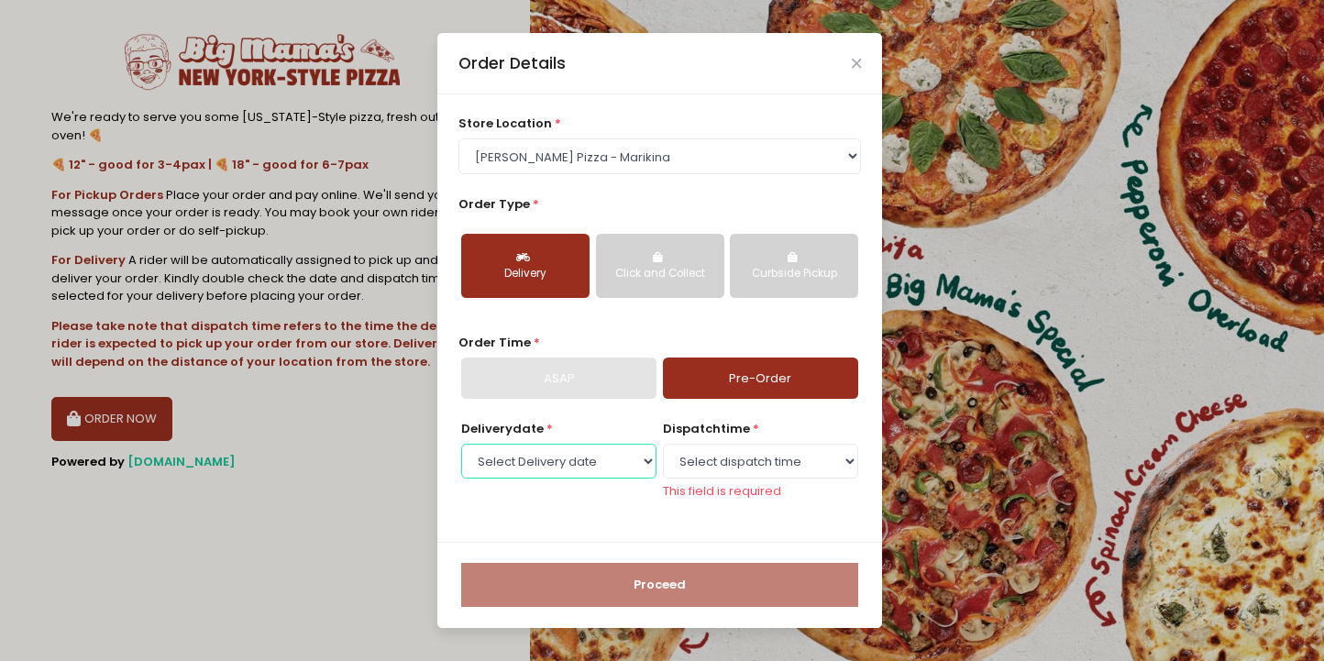
click at [601, 469] on select "Select Delivery date [DATE] [DATE] [DATE] [DATE]" at bounding box center [558, 461] width 195 height 35
select select "[DATE]"
click at [461, 452] on select "Select Delivery date [DATE] [DATE] [DATE] [DATE]" at bounding box center [558, 461] width 195 height 35
click at [746, 464] on select "Select dispatch time 10:00 AM - 10:30 AM 10:30 AM - 11:00 AM 11:00 AM - 11:30 A…" at bounding box center [760, 461] width 195 height 35
select select "18:30"
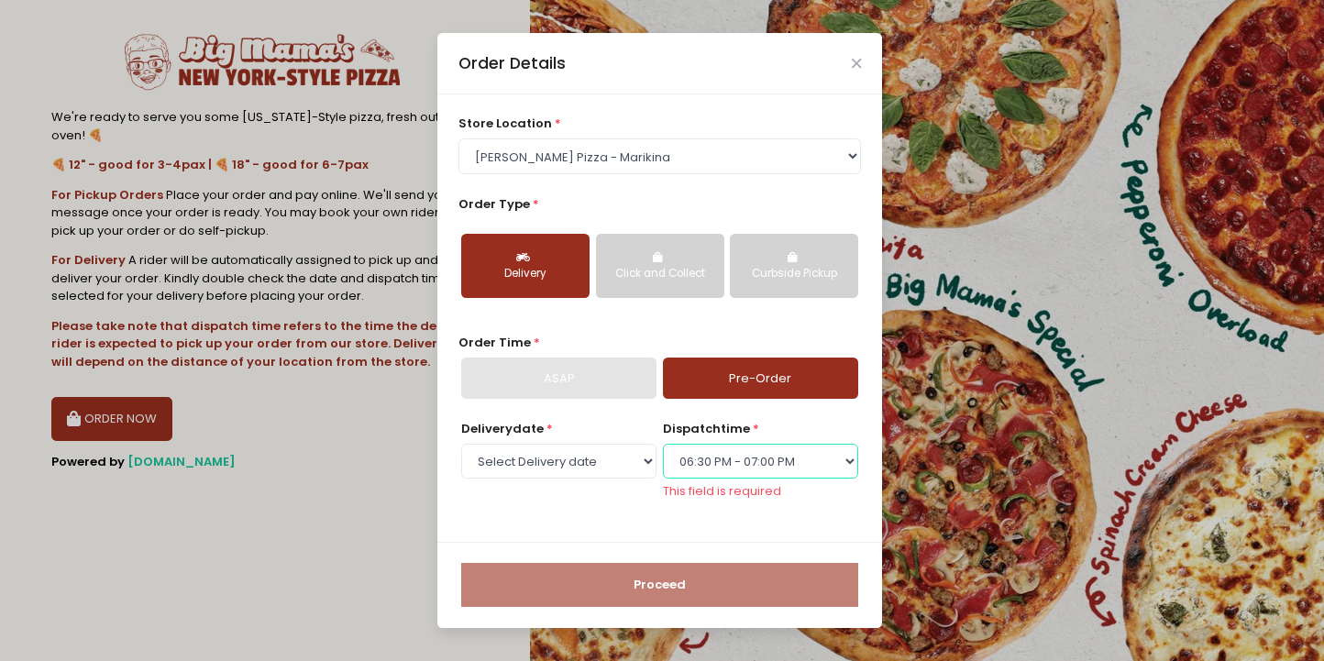
click at [663, 452] on select "Select dispatch time 10:00 AM - 10:30 AM 10:30 AM - 11:00 AM 11:00 AM - 11:30 A…" at bounding box center [760, 461] width 195 height 35
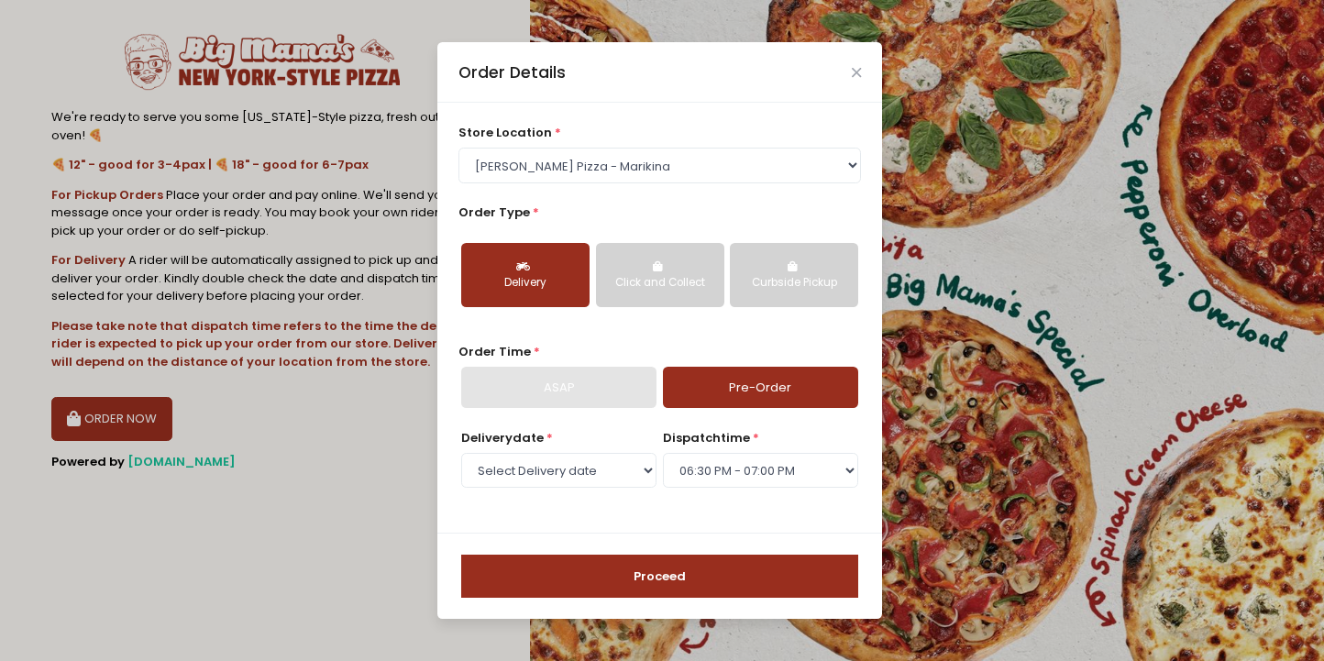
click at [696, 522] on div "store location * Select store location [PERSON_NAME] Pizza - Marikina [PERSON_N…" at bounding box center [659, 318] width 445 height 430
click at [664, 587] on button "Proceed" at bounding box center [659, 577] width 397 height 44
